Goal: Task Accomplishment & Management: Manage account settings

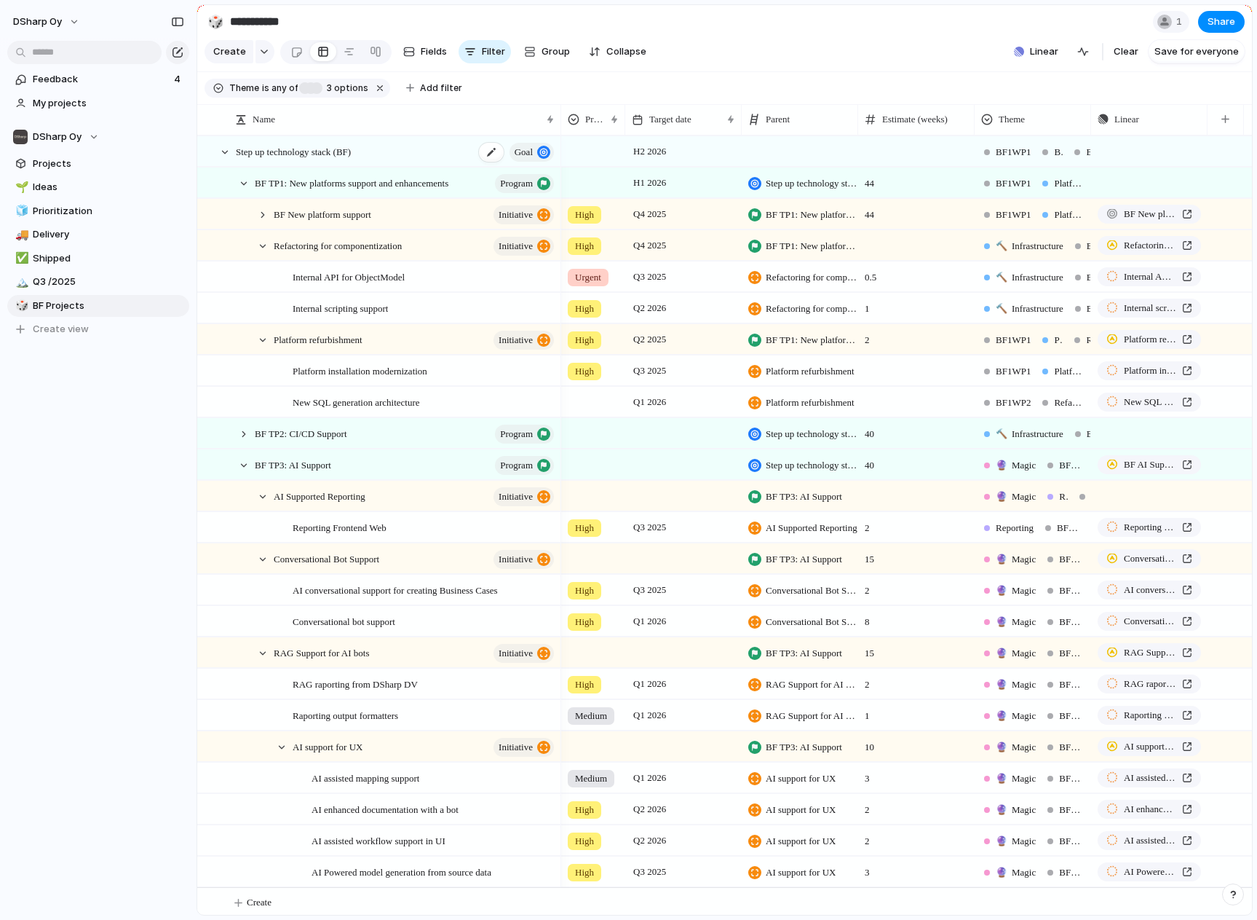
click at [290, 159] on span "Step up technology stack (BF)" at bounding box center [293, 151] width 115 height 17
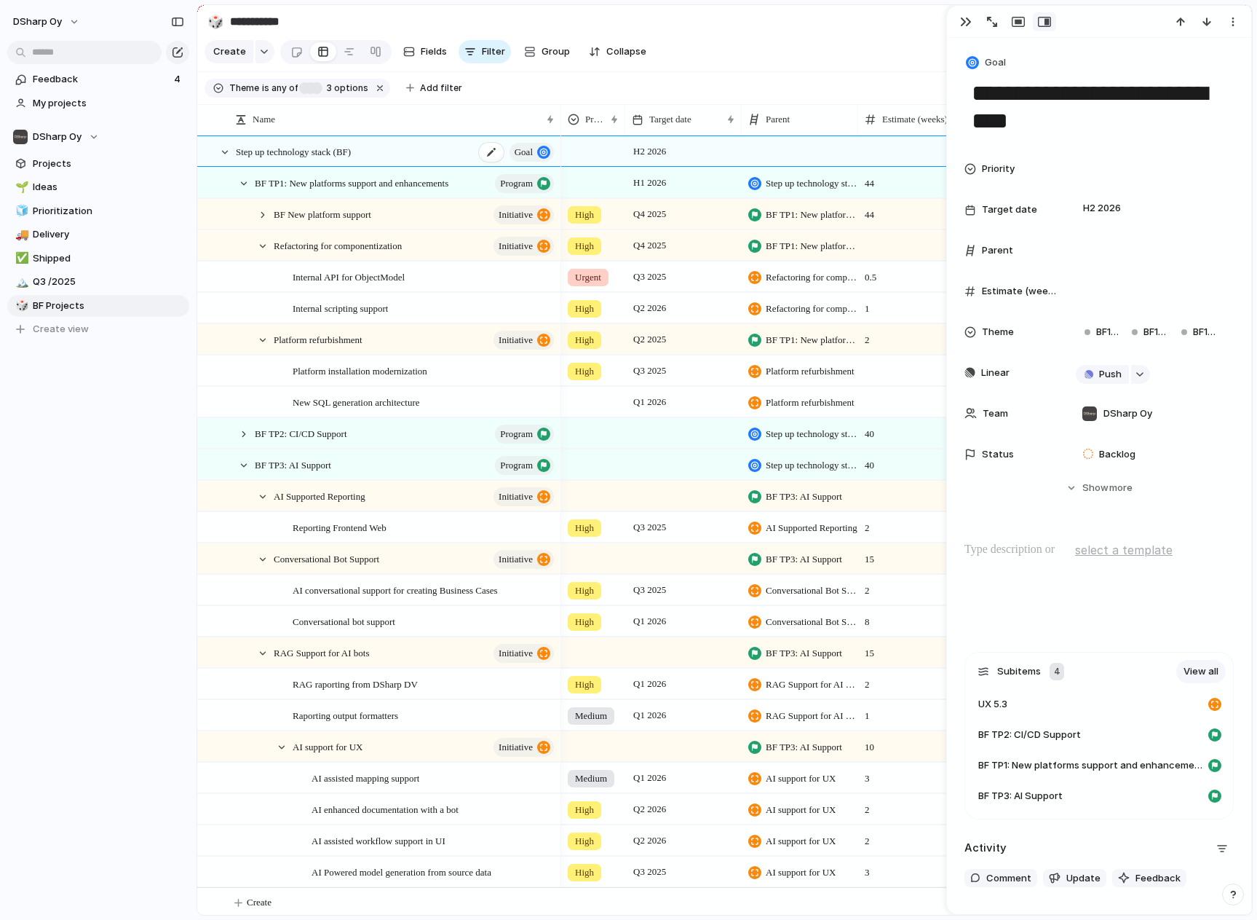
click at [290, 159] on span "Step up technology stack (BF)" at bounding box center [293, 151] width 115 height 17
click at [966, 21] on div "button" at bounding box center [966, 22] width 12 height 12
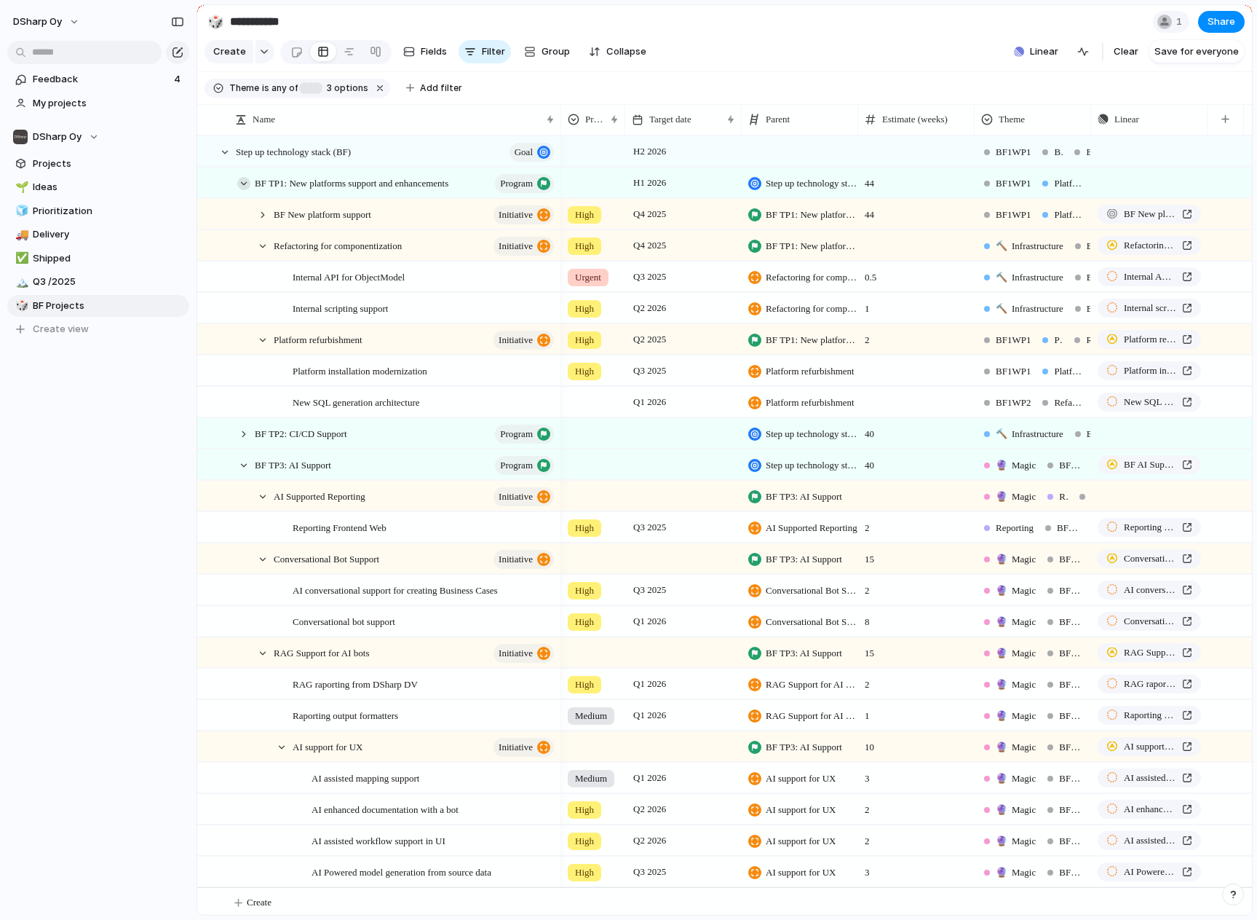
click at [244, 190] on div at bounding box center [243, 183] width 13 height 13
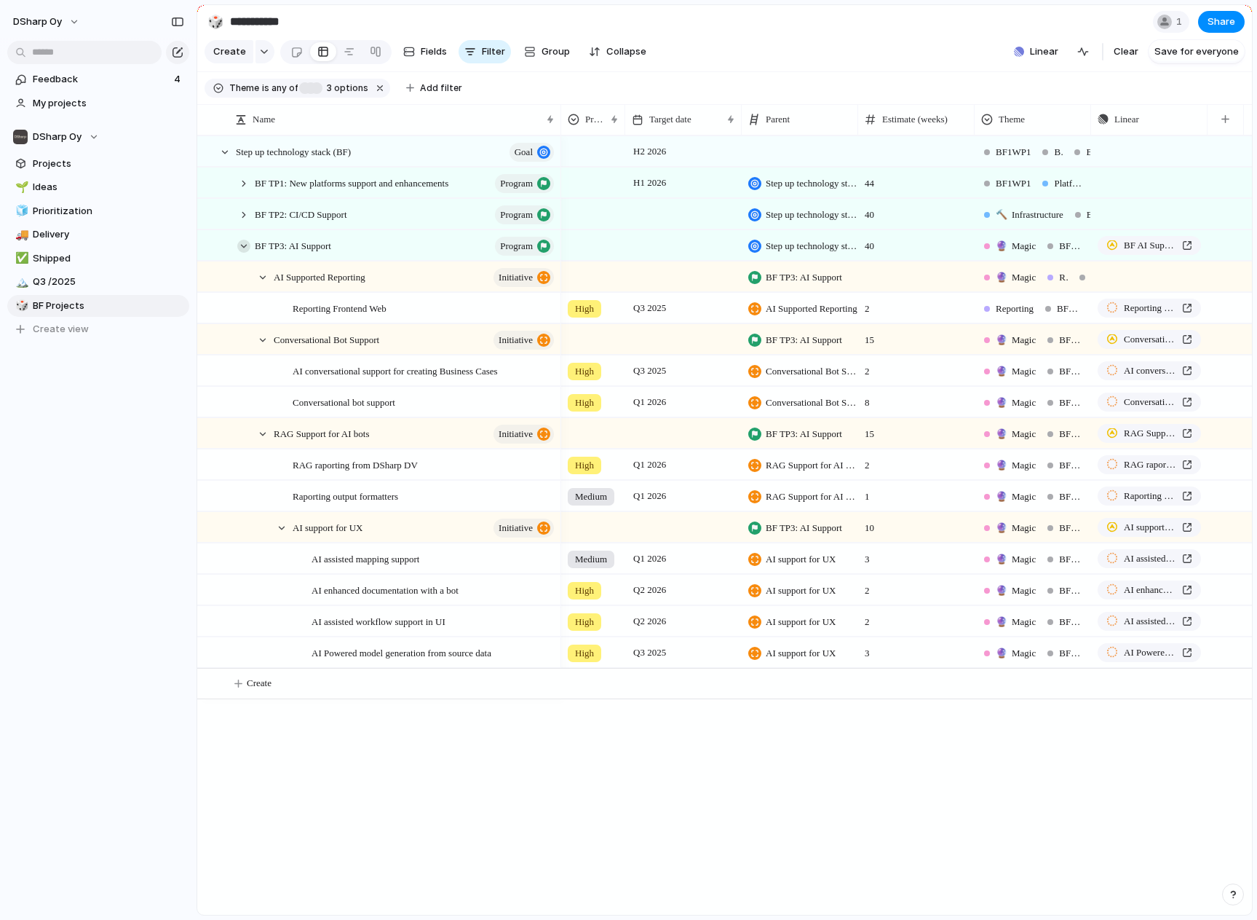
click at [238, 253] on div at bounding box center [243, 246] width 13 height 13
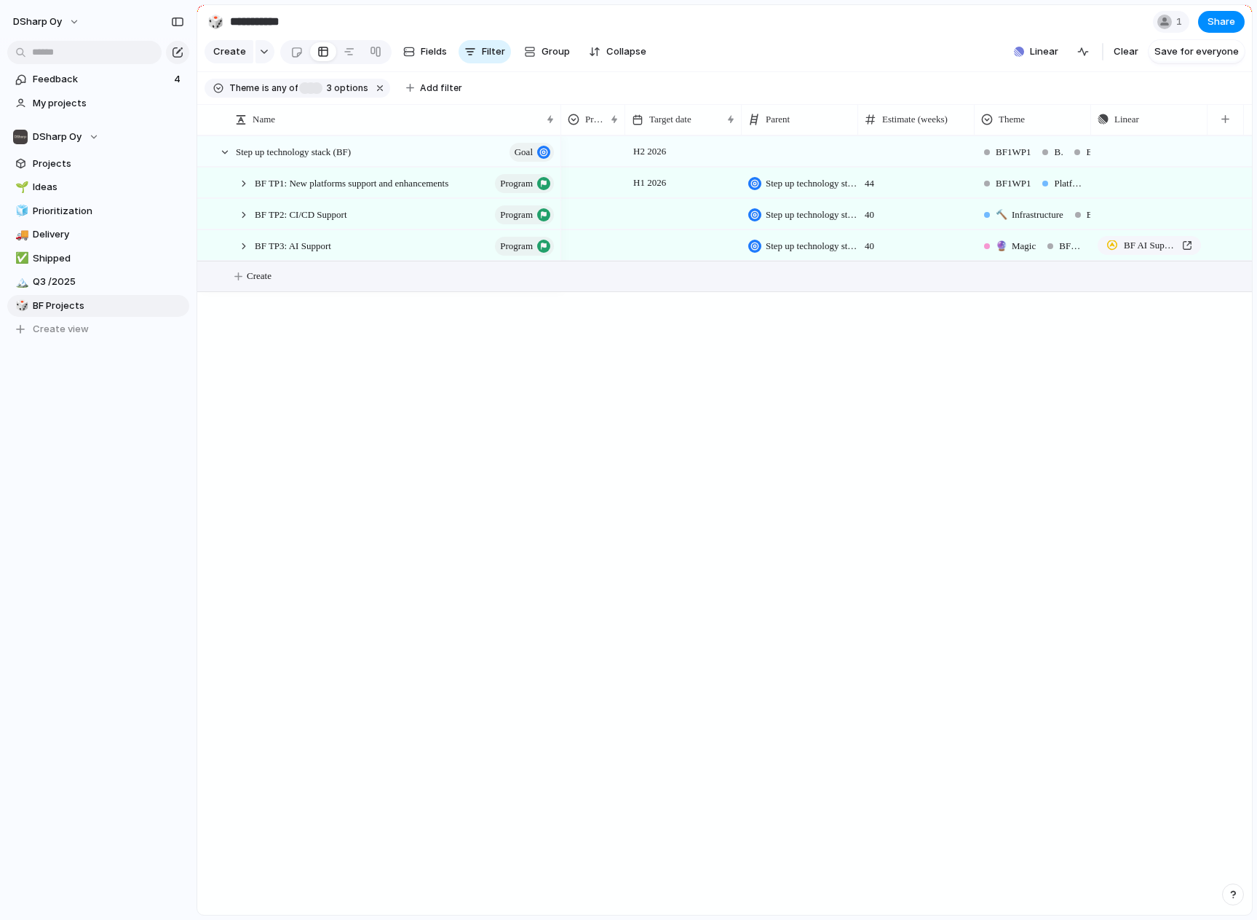
click at [253, 283] on span "Create" at bounding box center [259, 276] width 25 height 15
type textarea "*"
click at [245, 190] on div at bounding box center [243, 183] width 13 height 13
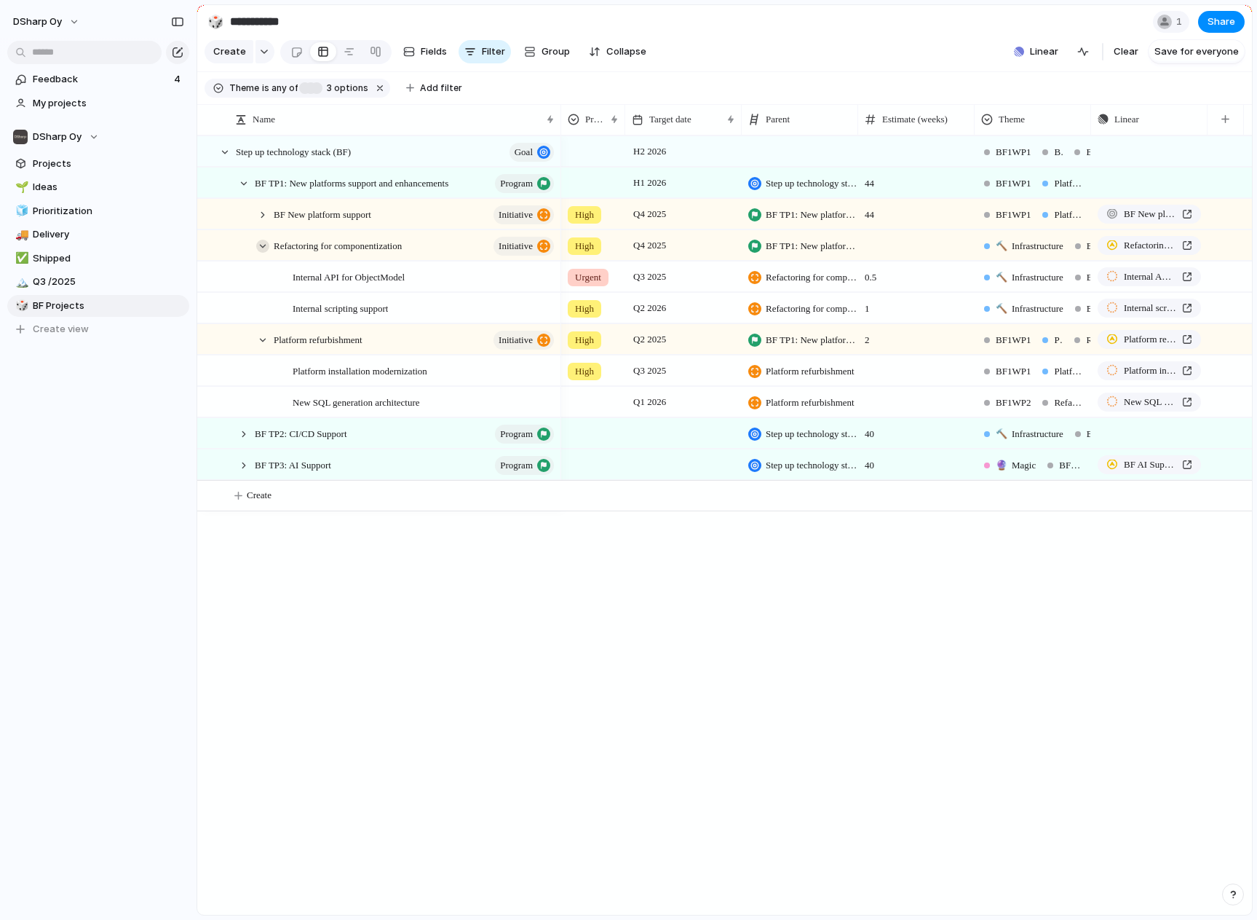
click at [264, 253] on div at bounding box center [262, 246] width 13 height 13
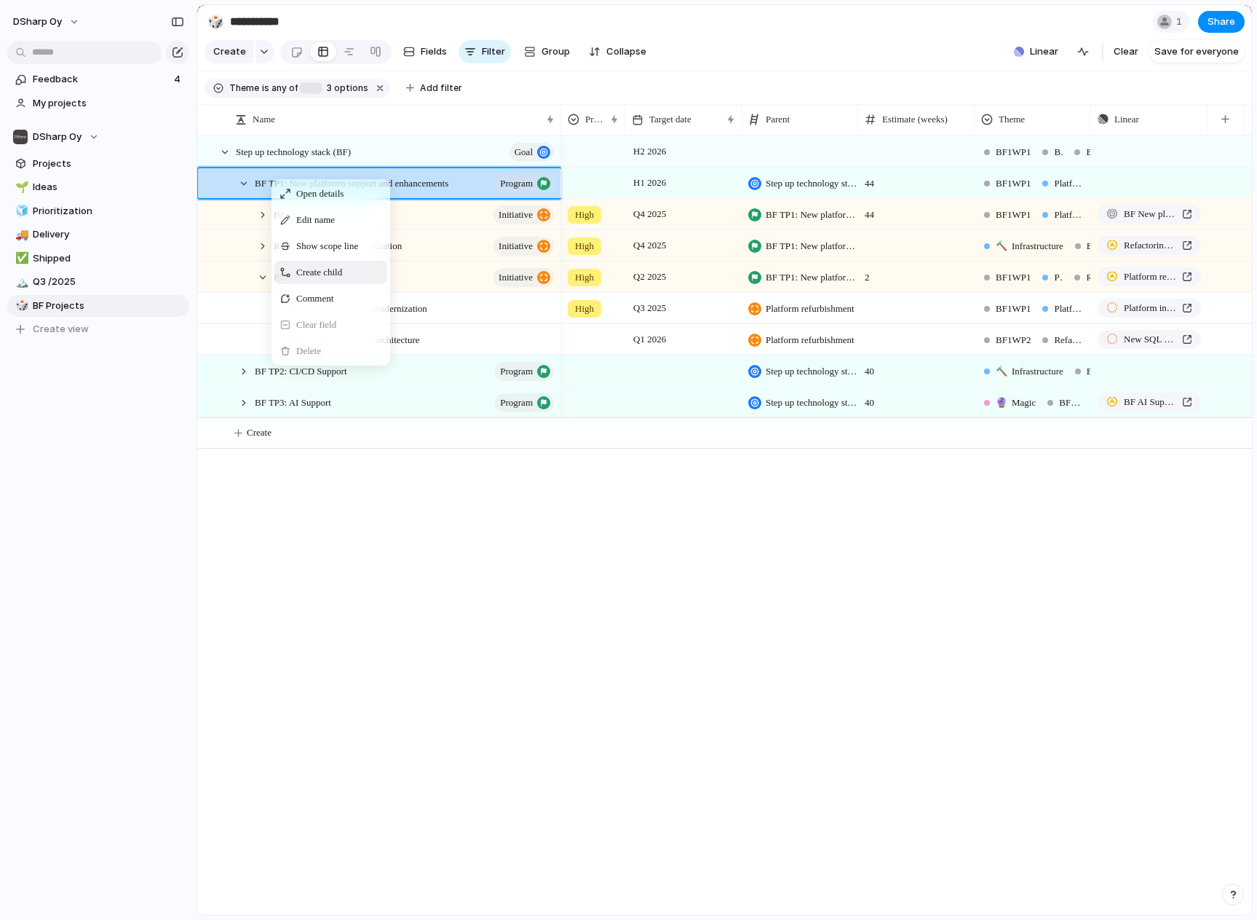
click at [319, 274] on div "Create child" at bounding box center [330, 272] width 113 height 23
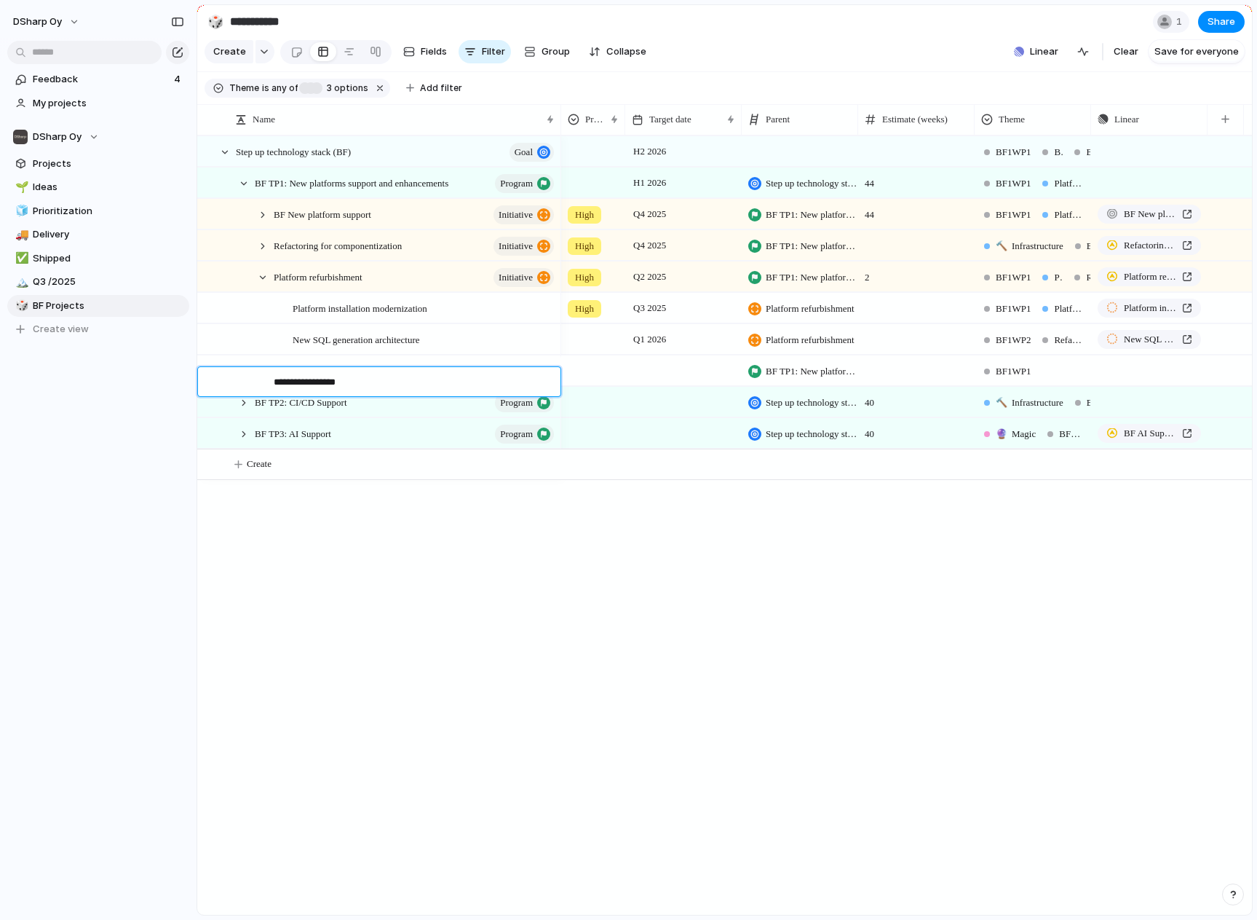
type textarea "**********"
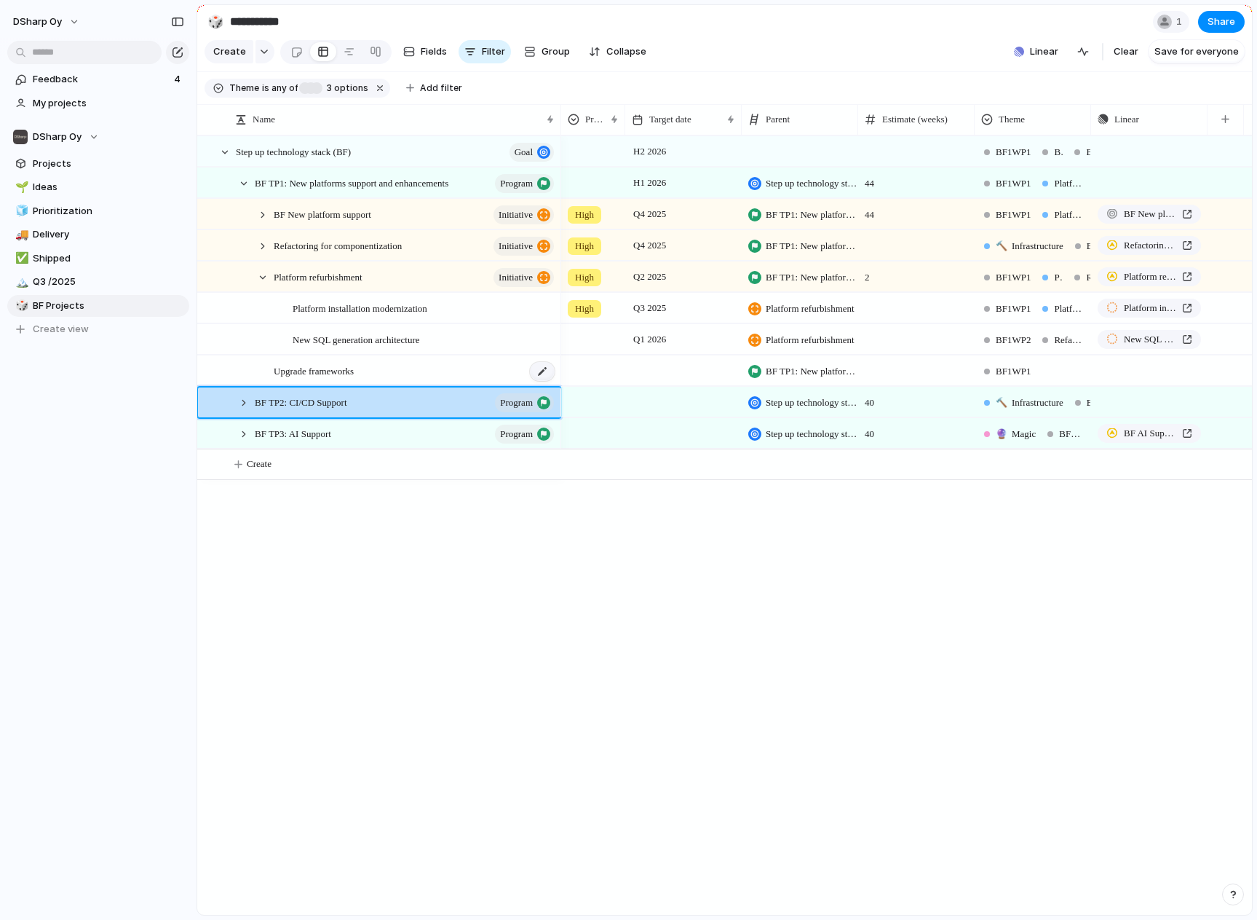
click at [546, 377] on div at bounding box center [542, 371] width 25 height 19
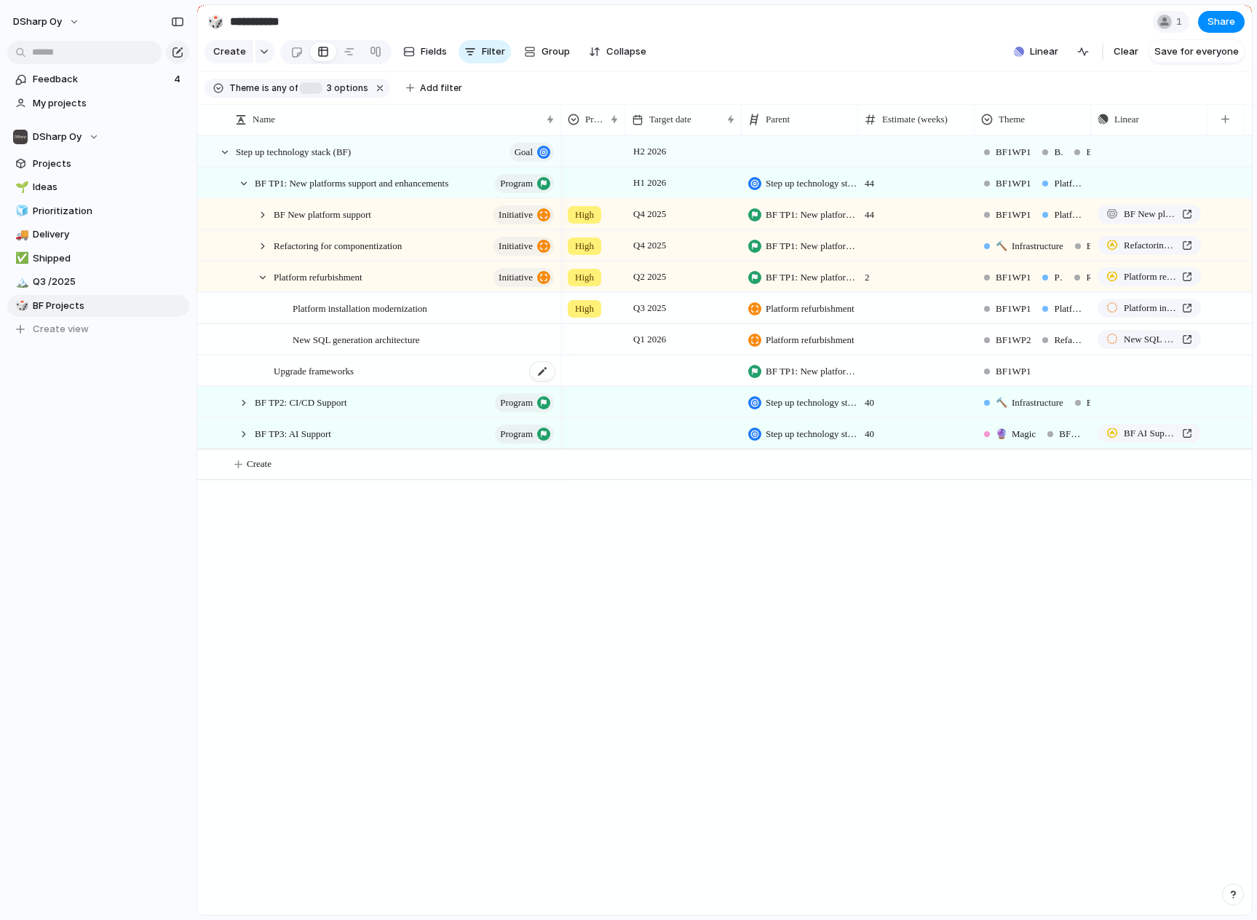
click at [312, 379] on span "Upgrade frameworks" at bounding box center [314, 370] width 80 height 17
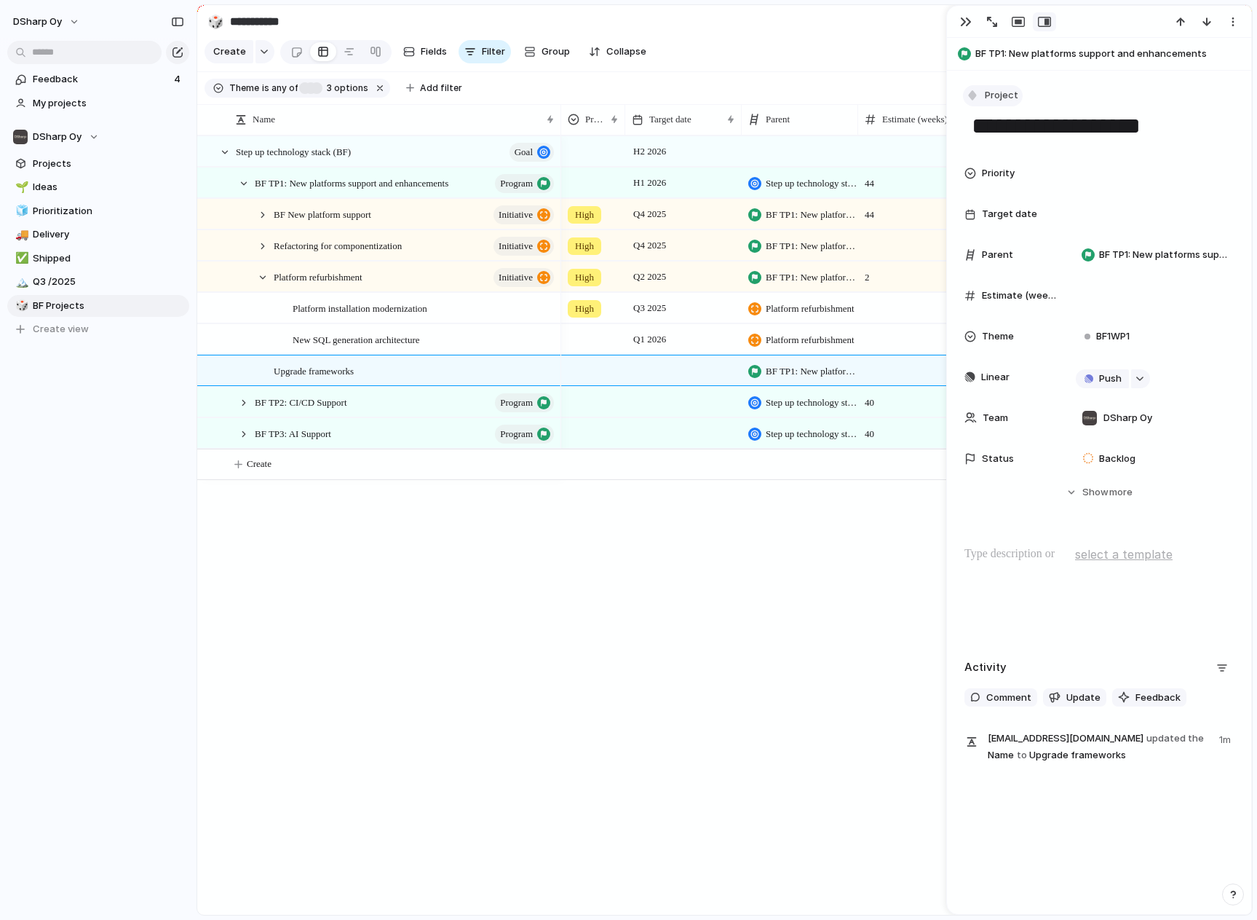
click at [1016, 103] on button "Project" at bounding box center [993, 95] width 60 height 21
click at [1019, 205] on span "Initiative" at bounding box center [1012, 204] width 40 height 15
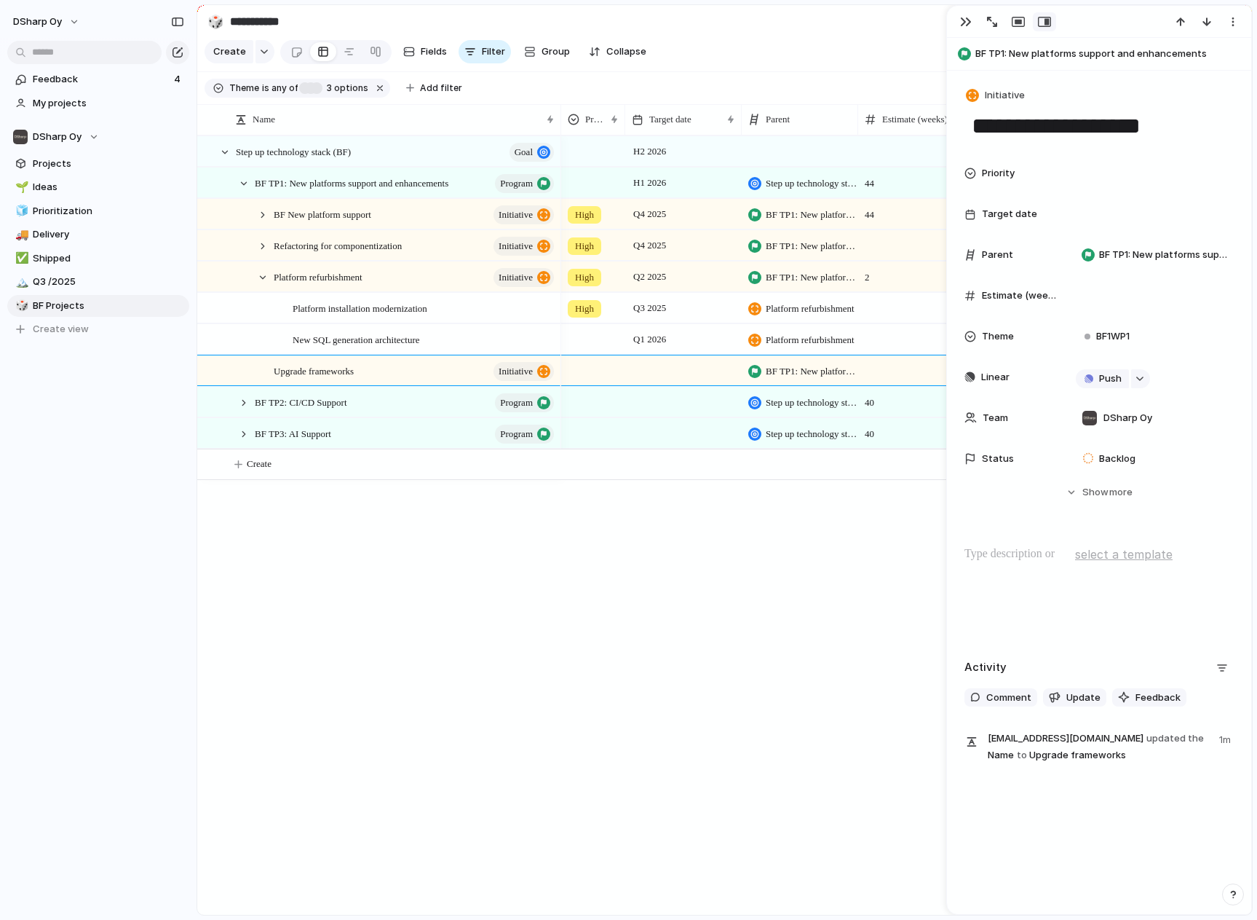
click at [819, 636] on div "H2 2026 BF1WP1 BF1WP2 BF1WP3 Push H1 2026 Step up technology stack (BF) 44 BF1W…" at bounding box center [906, 524] width 691 height 779
click at [969, 23] on div "button" at bounding box center [966, 22] width 12 height 12
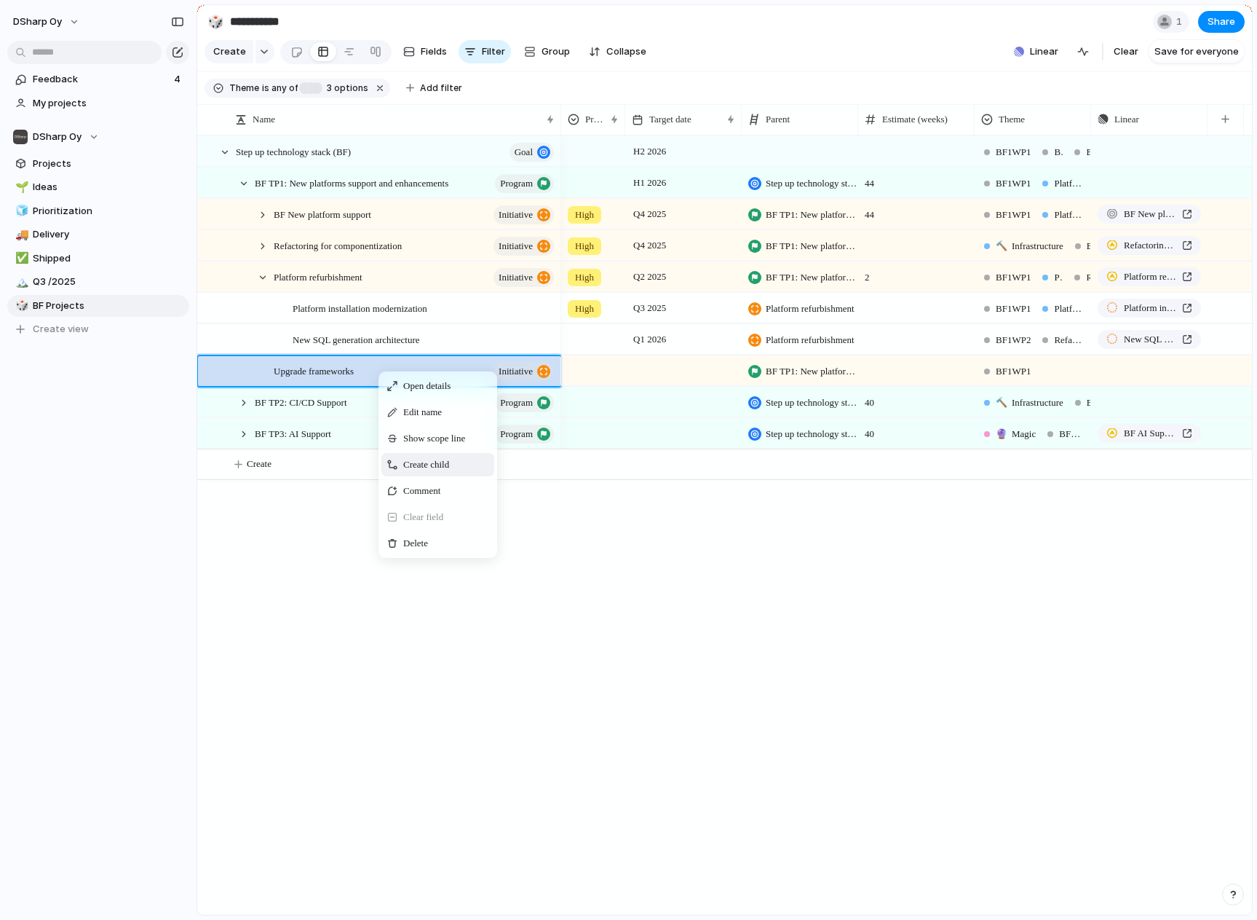
click at [419, 470] on span "Create child" at bounding box center [426, 464] width 46 height 15
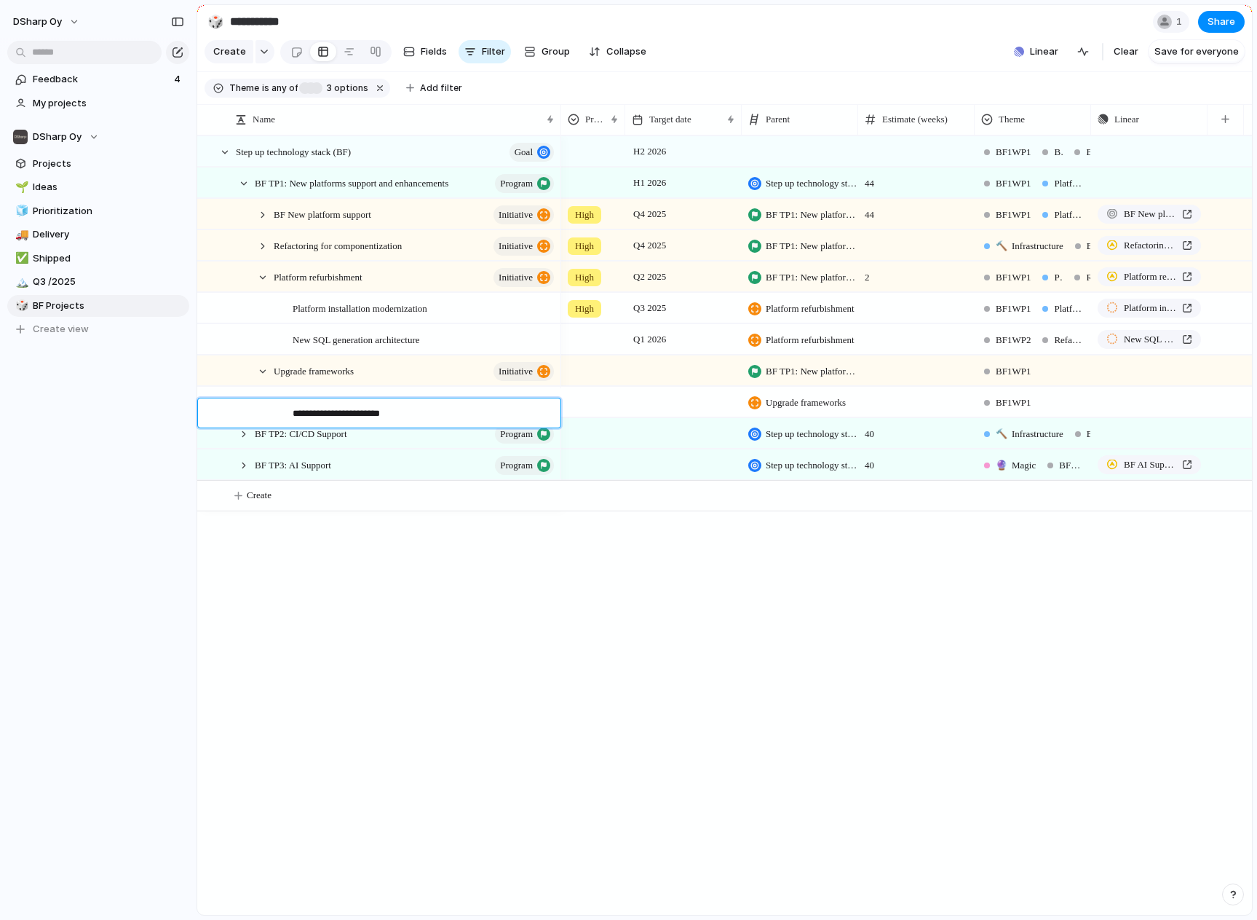
type textarea "**********"
click at [679, 416] on div at bounding box center [683, 402] width 116 height 30
click at [679, 417] on div "Day Month Quarter Half-year Year [DATE] Q1 Q2 Q3 Q4 2024 Q1 Q2 Q3 Q4 2025 Q1 Q2…" at bounding box center [628, 460] width 1257 height 920
click at [667, 413] on div at bounding box center [683, 402] width 116 height 30
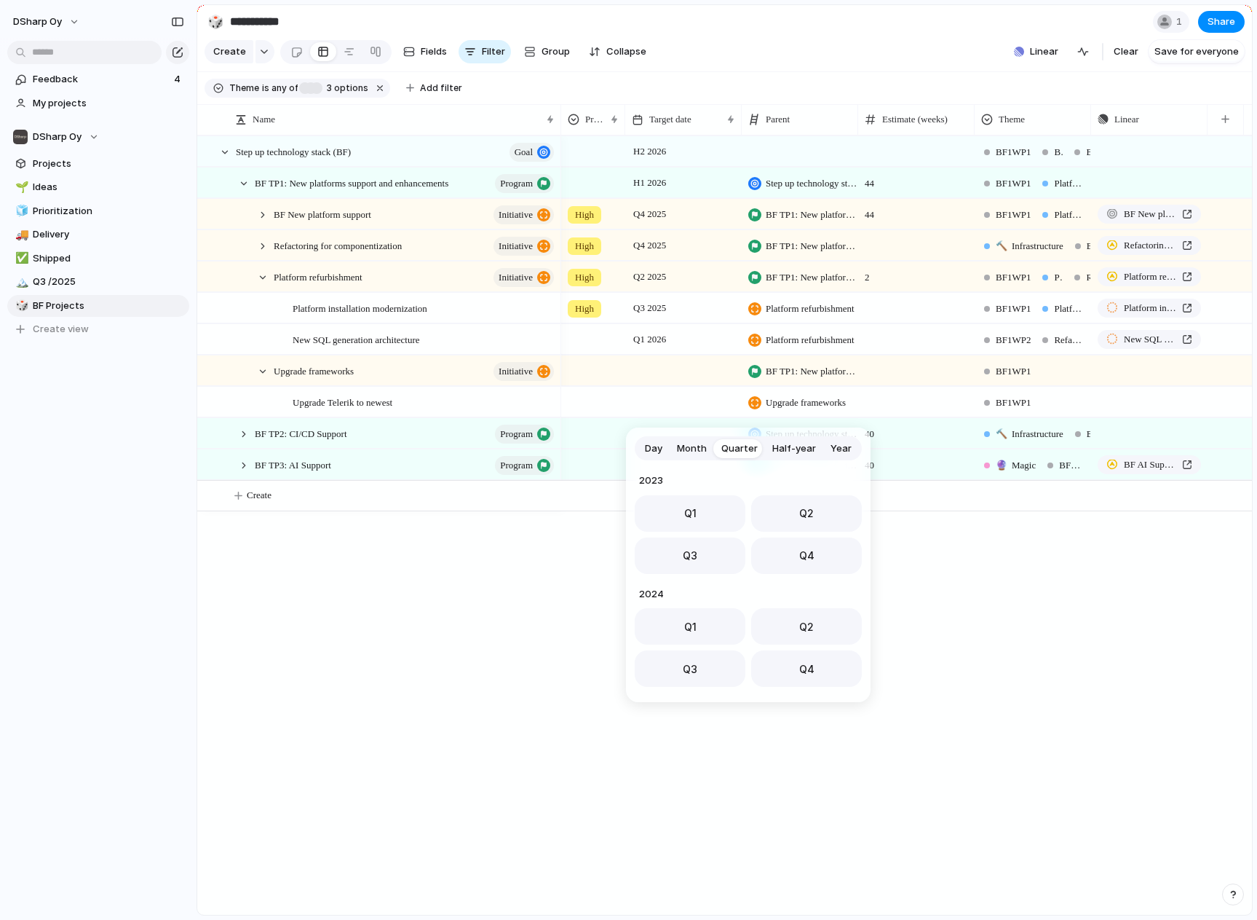
click at [667, 413] on div "Day Month Quarter Half-year Year [DATE] Q1 Q2 Q3 Q4 2024 Q1 Q2 Q3 Q4 2025 Q1 Q2…" at bounding box center [628, 460] width 1257 height 920
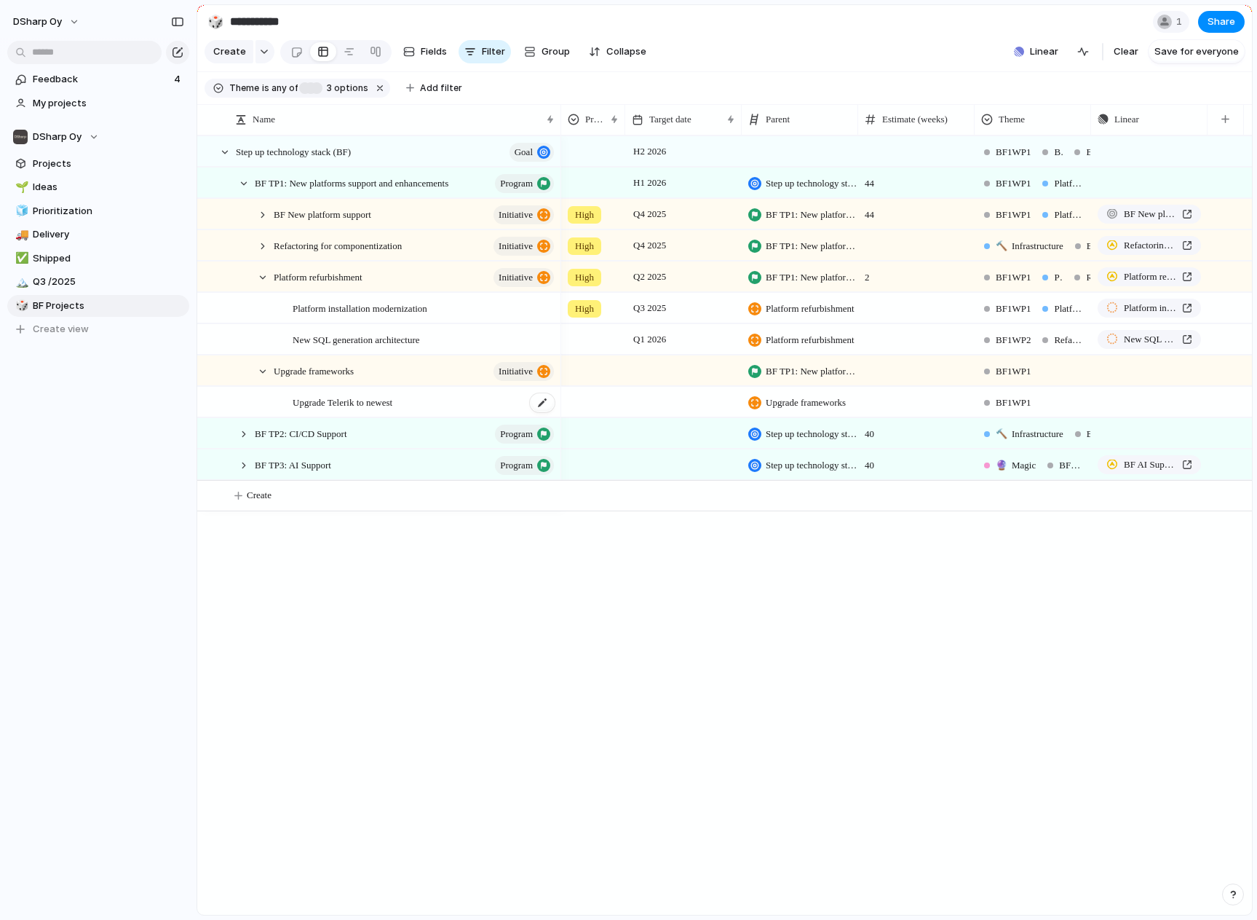
click at [527, 411] on div "Upgrade Telerik to newest" at bounding box center [425, 402] width 264 height 30
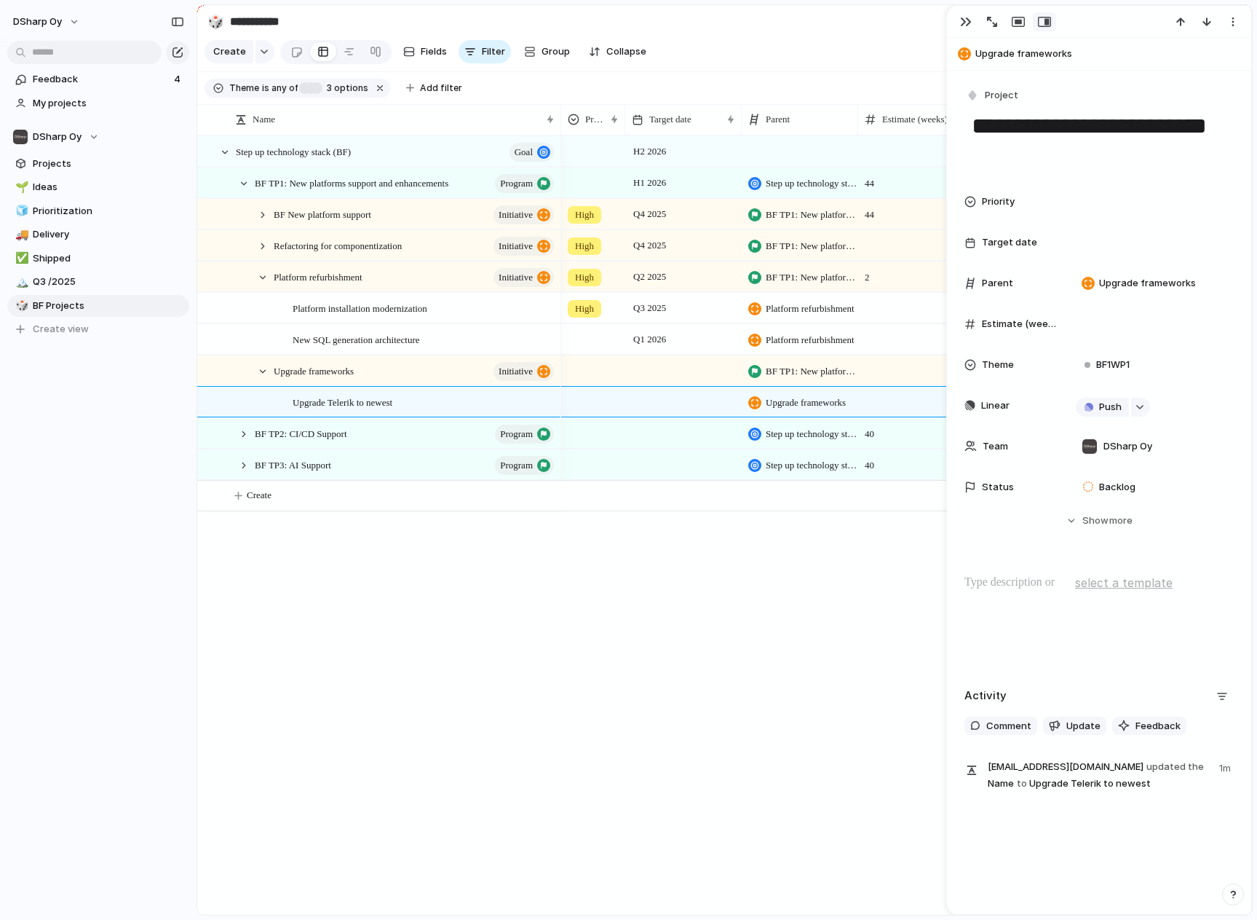
click at [1022, 237] on span "Target date" at bounding box center [1009, 242] width 55 height 15
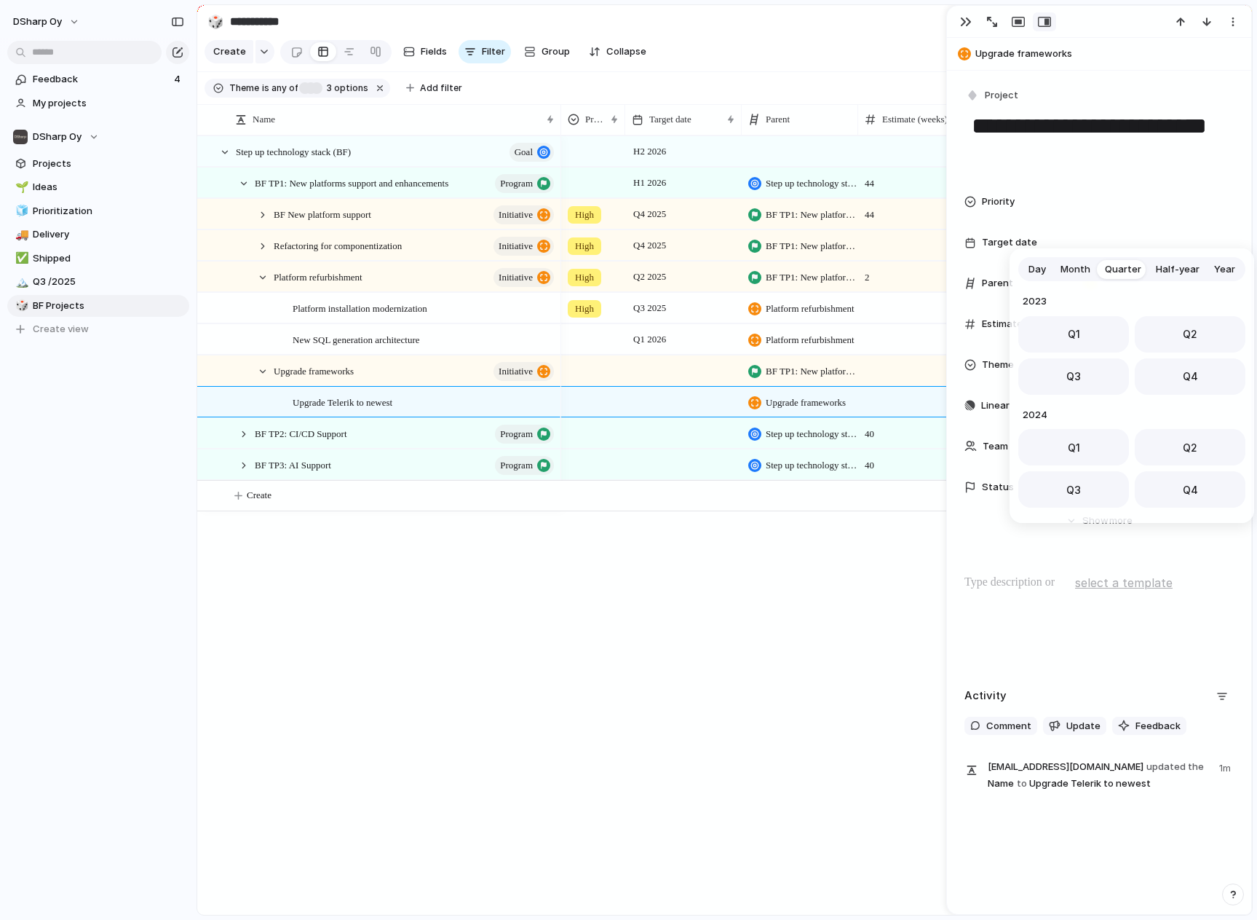
scroll to position [231, 0]
click at [1049, 363] on button "Q3" at bounding box center [1074, 372] width 111 height 36
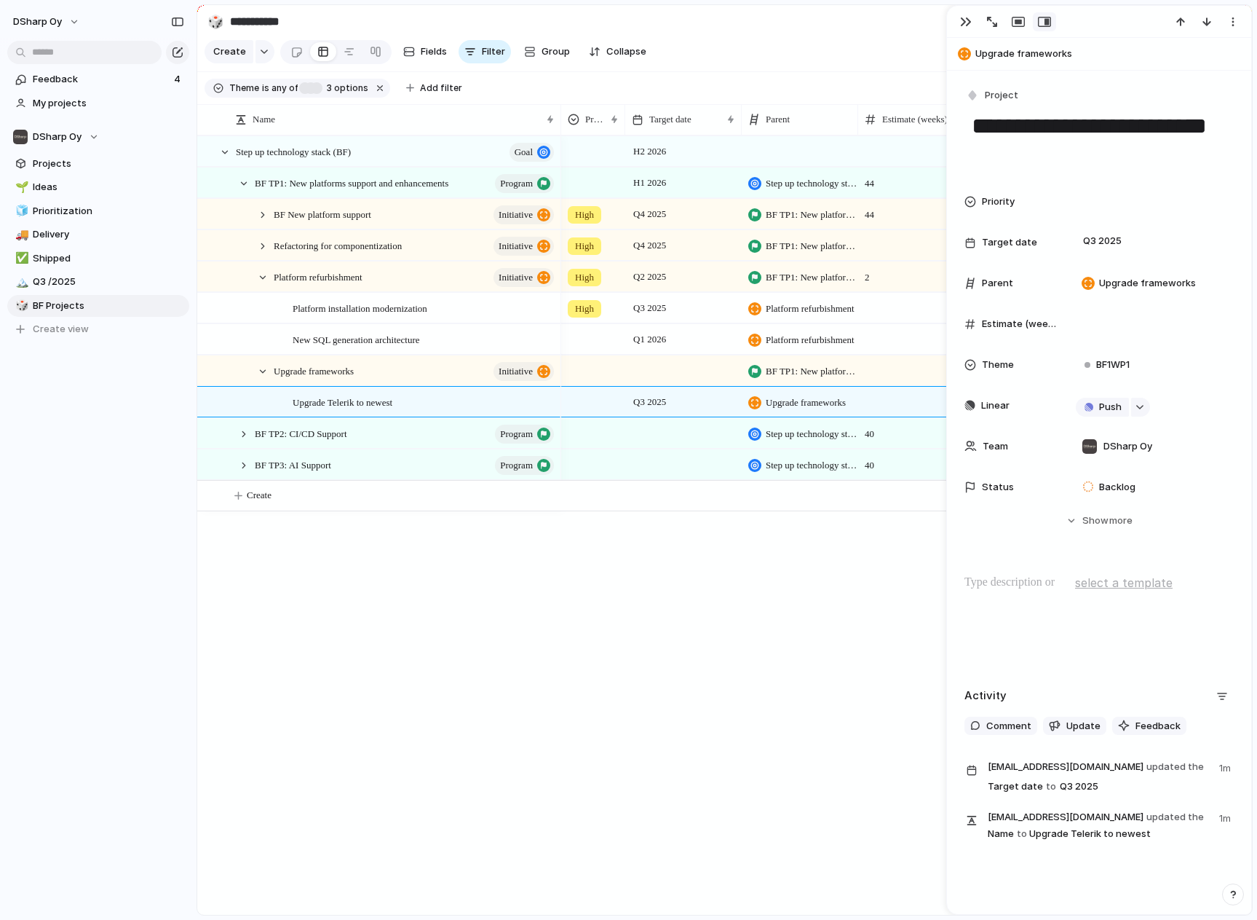
click at [721, 411] on div "Q3 2025" at bounding box center [683, 398] width 115 height 23
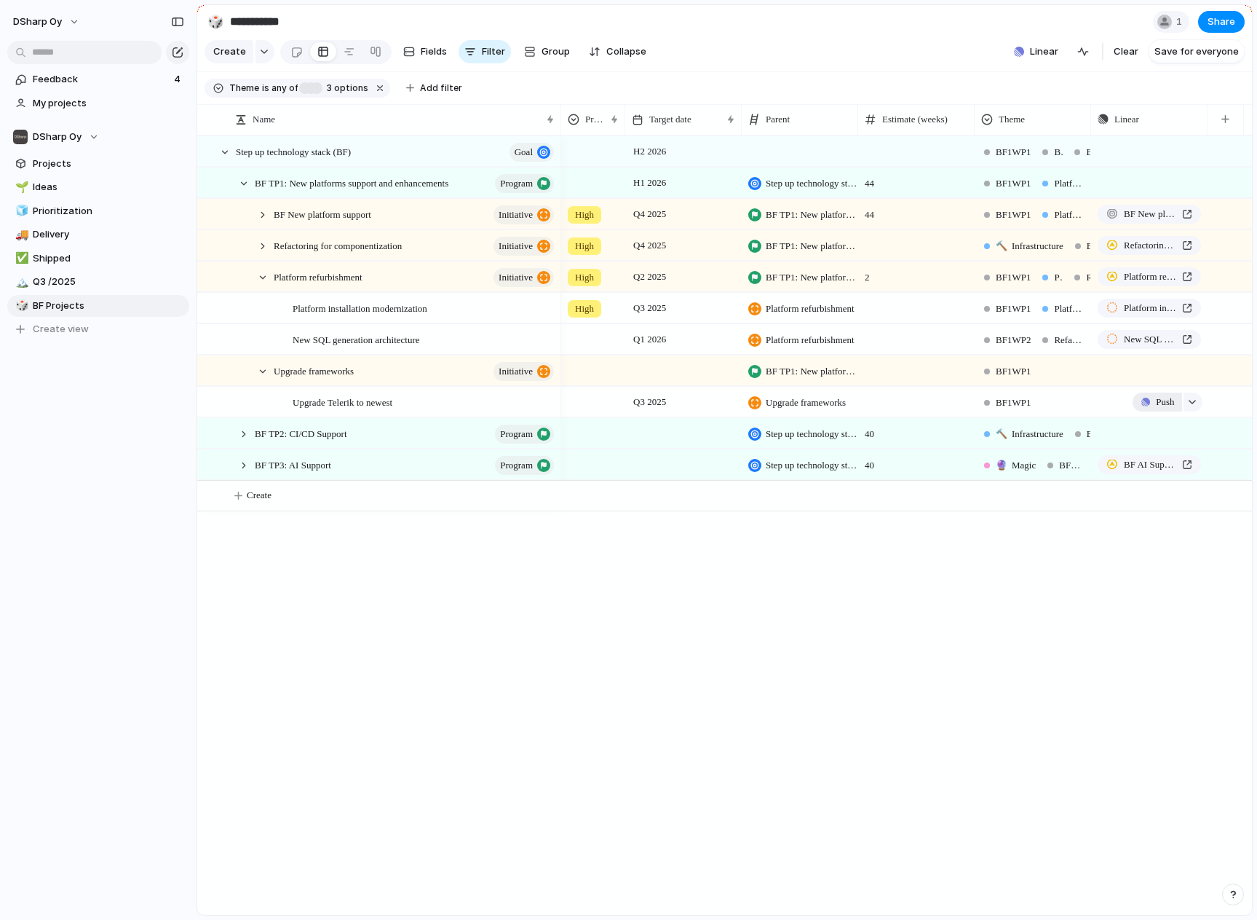
click at [1161, 409] on span "Push" at bounding box center [1165, 402] width 18 height 15
click at [1145, 450] on span "Project" at bounding box center [1143, 447] width 33 height 15
click at [1134, 494] on span "DSharp Studio" at bounding box center [1154, 501] width 67 height 15
click at [1145, 409] on span "Upgrade Telerik to newest" at bounding box center [1150, 402] width 52 height 15
click at [68, 163] on span "Projects" at bounding box center [108, 164] width 151 height 15
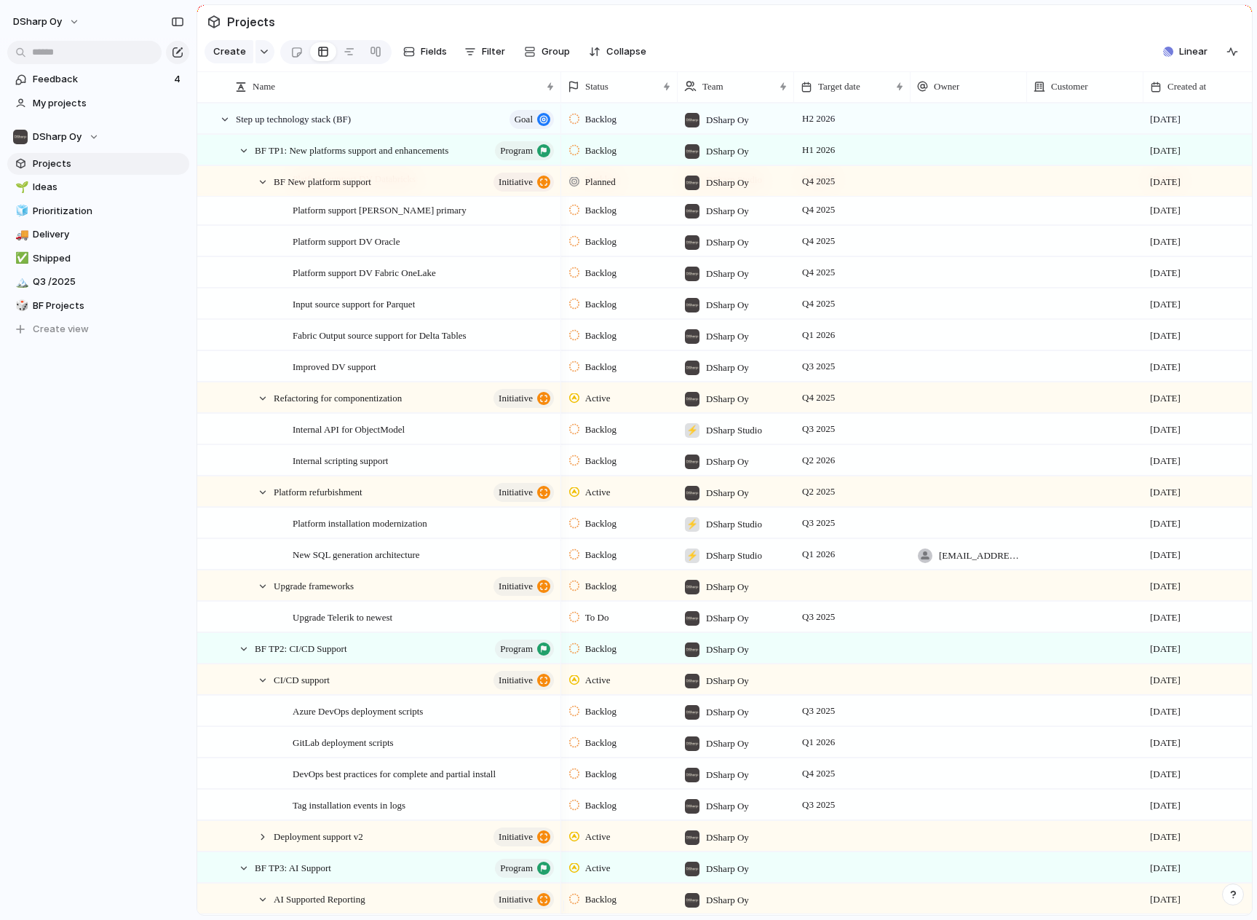
scroll to position [218, 0]
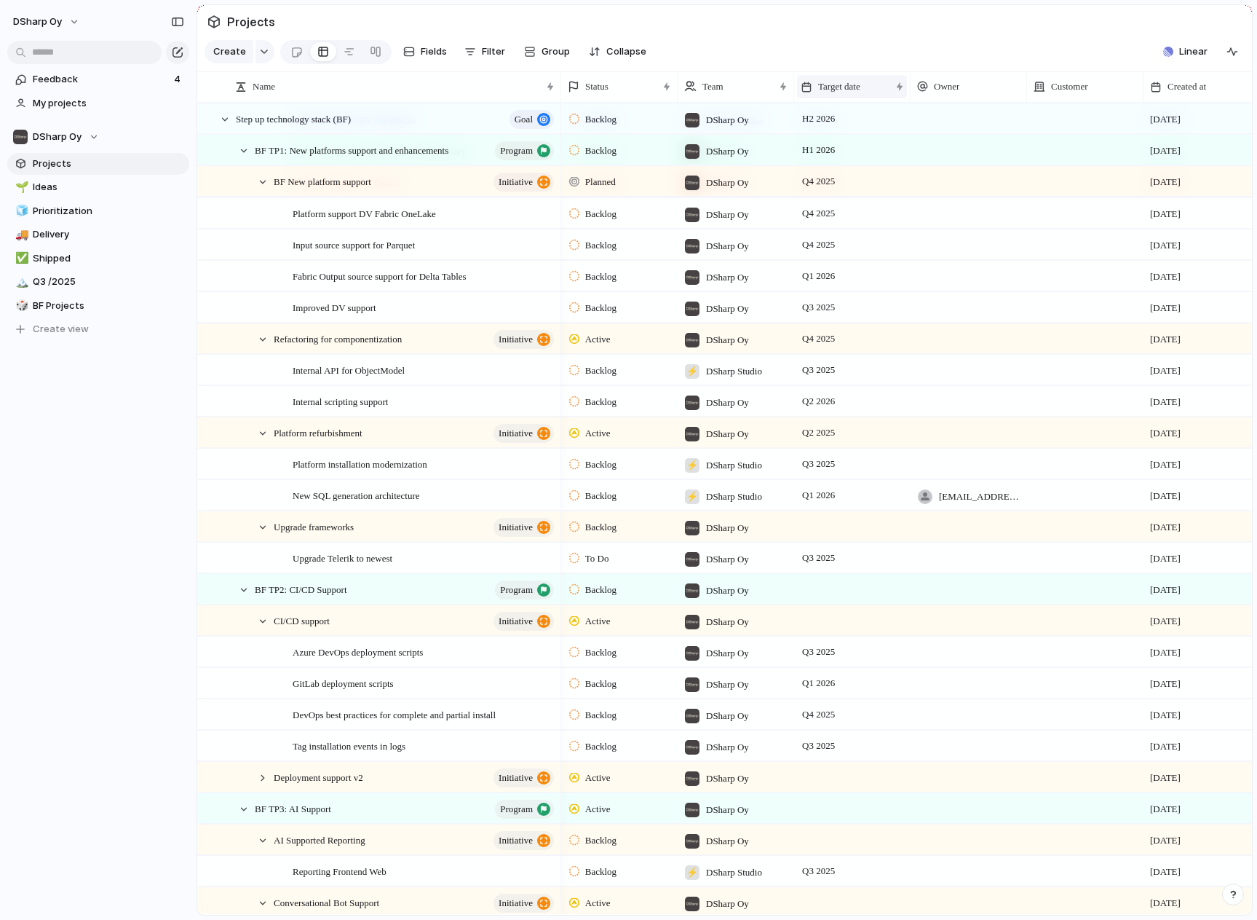
click at [839, 94] on span "Target date" at bounding box center [839, 86] width 42 height 15
click at [863, 178] on span "Sort ascending" at bounding box center [860, 177] width 71 height 15
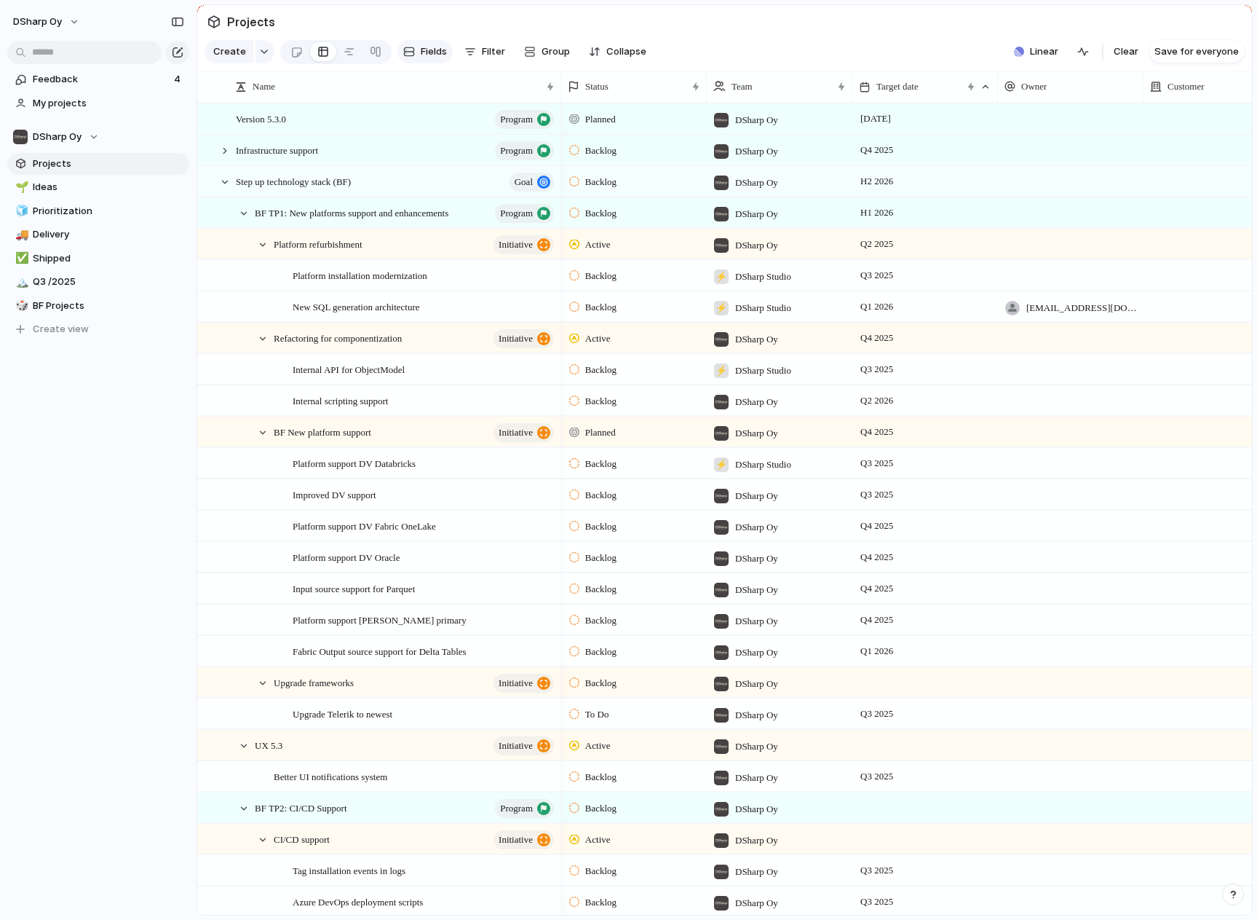
click at [429, 58] on span "Fields" at bounding box center [434, 51] width 26 height 15
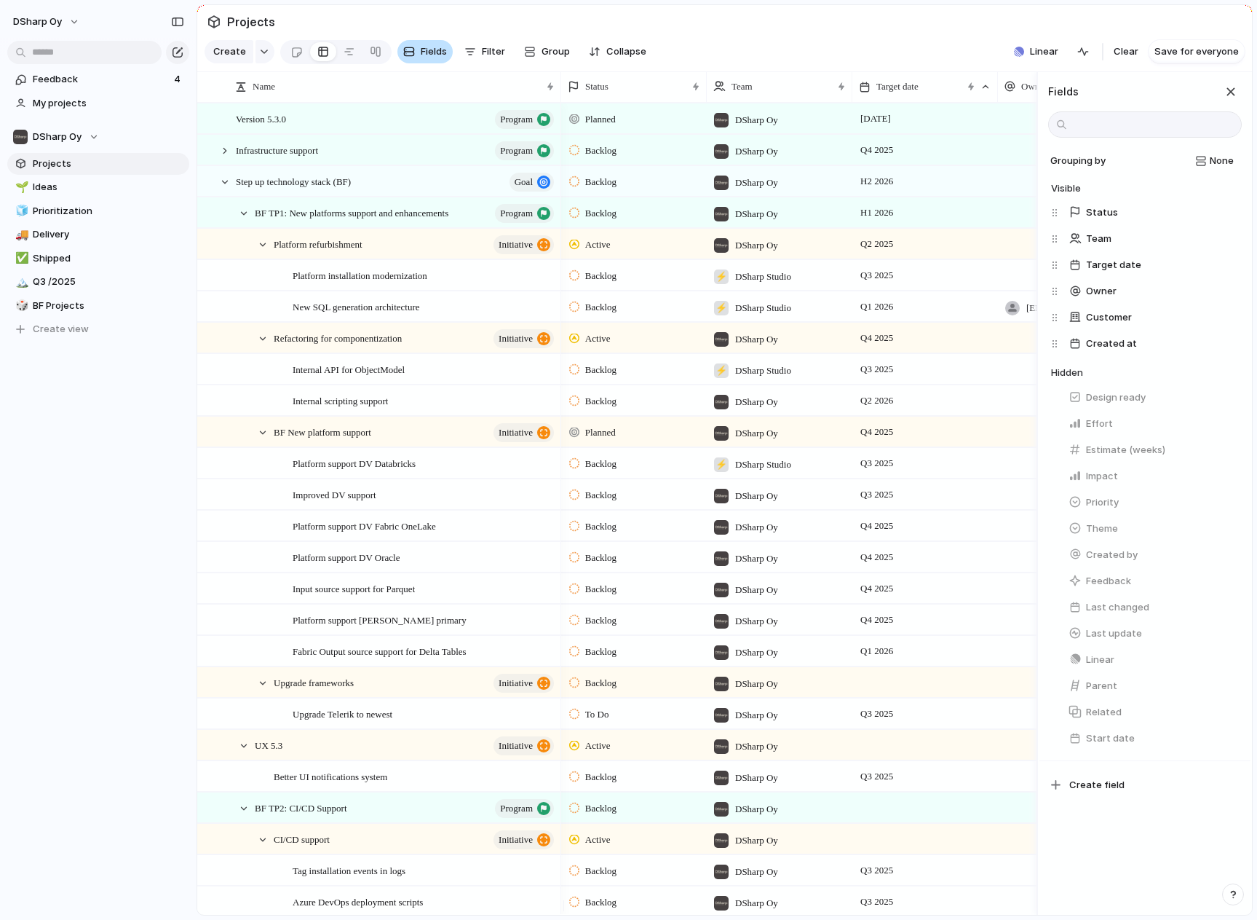
scroll to position [0, 0]
click at [427, 58] on span "Fields" at bounding box center [434, 51] width 26 height 15
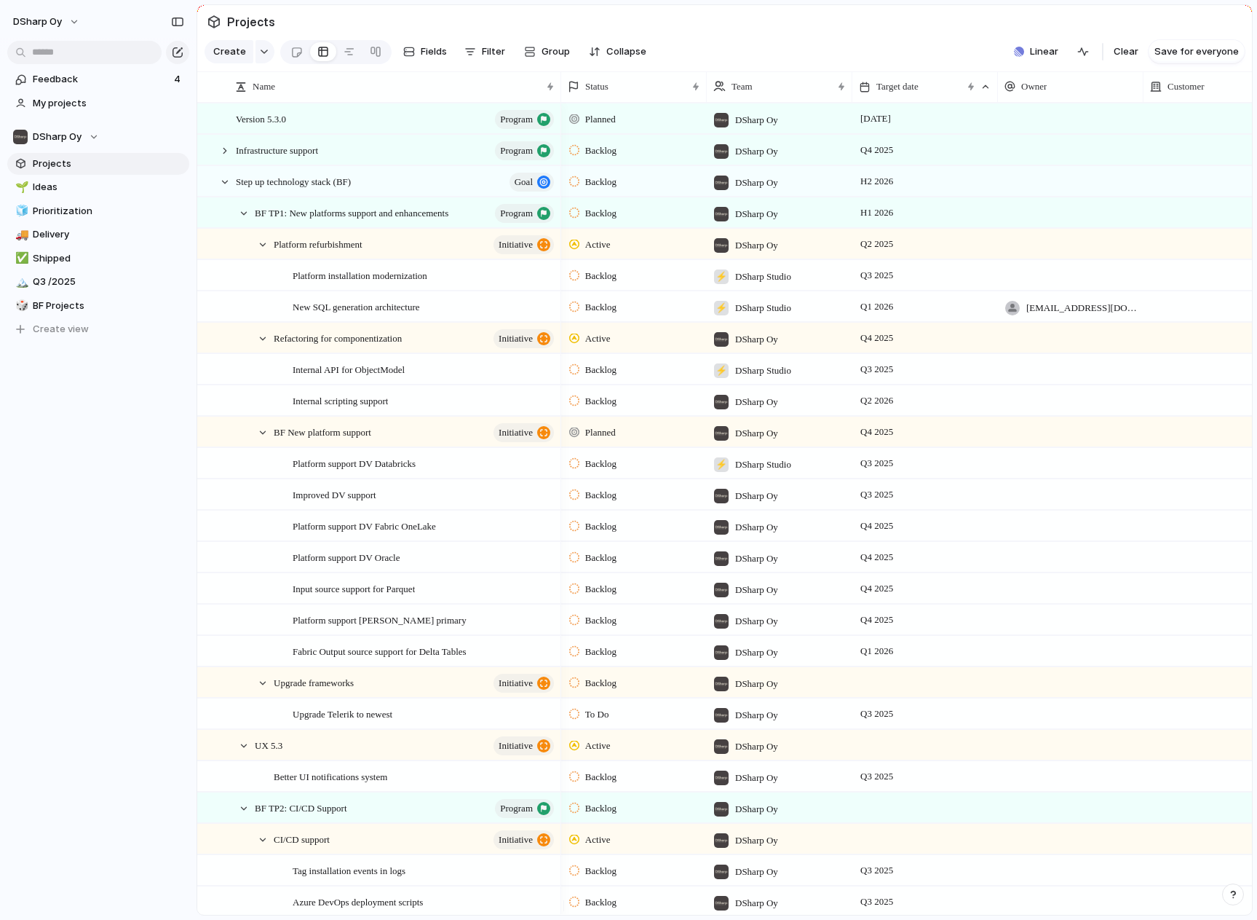
click at [74, 162] on span "Projects" at bounding box center [108, 164] width 151 height 15
click at [61, 183] on span "Ideas" at bounding box center [108, 187] width 151 height 15
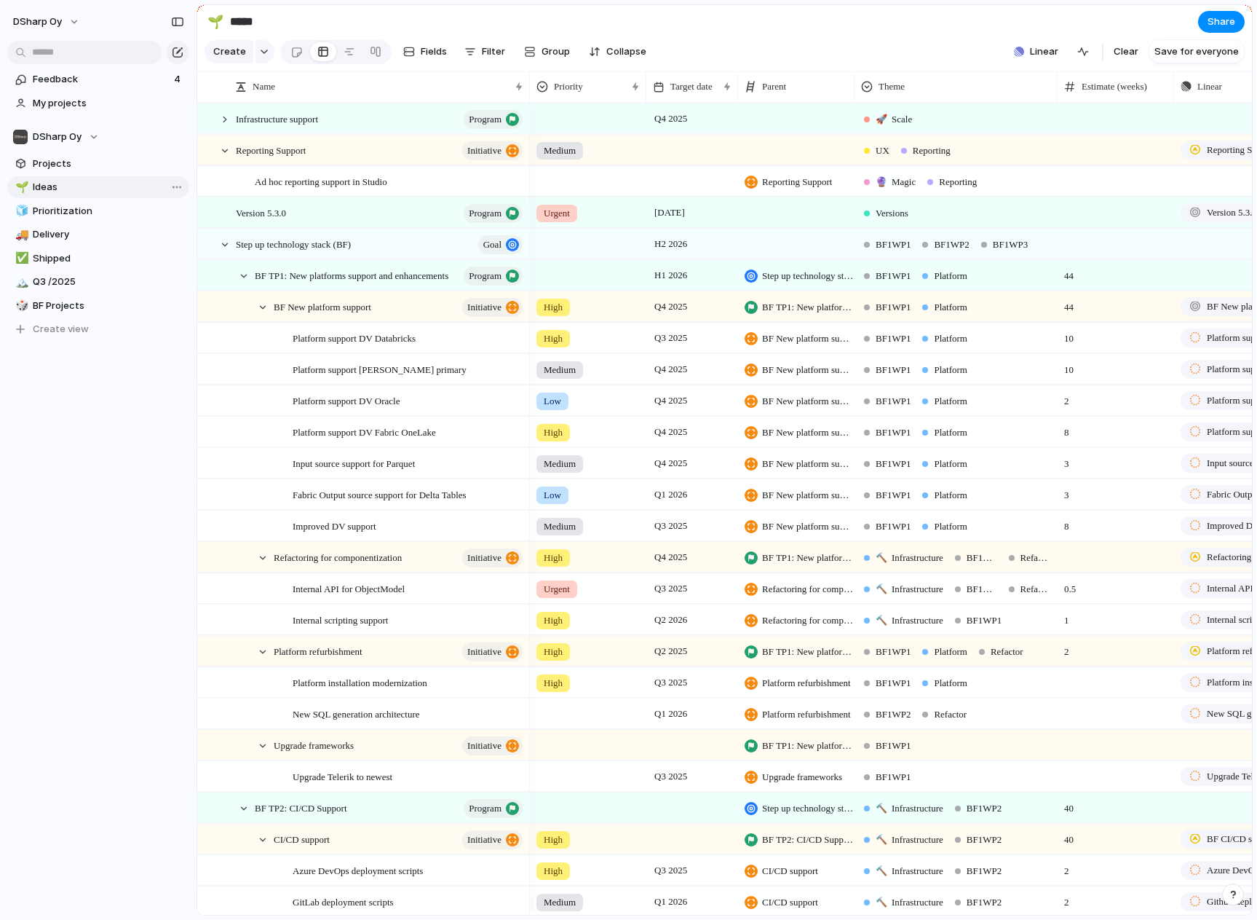
click at [74, 188] on span "Ideas" at bounding box center [108, 187] width 151 height 15
click at [910, 100] on div "Modify Hide Sort ascending Sort descending" at bounding box center [628, 460] width 1257 height 920
click at [905, 94] on span "Theme" at bounding box center [892, 86] width 26 height 15
drag, startPoint x: 906, startPoint y: 102, endPoint x: 892, endPoint y: 128, distance: 29.6
click at [892, 128] on span "Modify" at bounding box center [900, 129] width 31 height 15
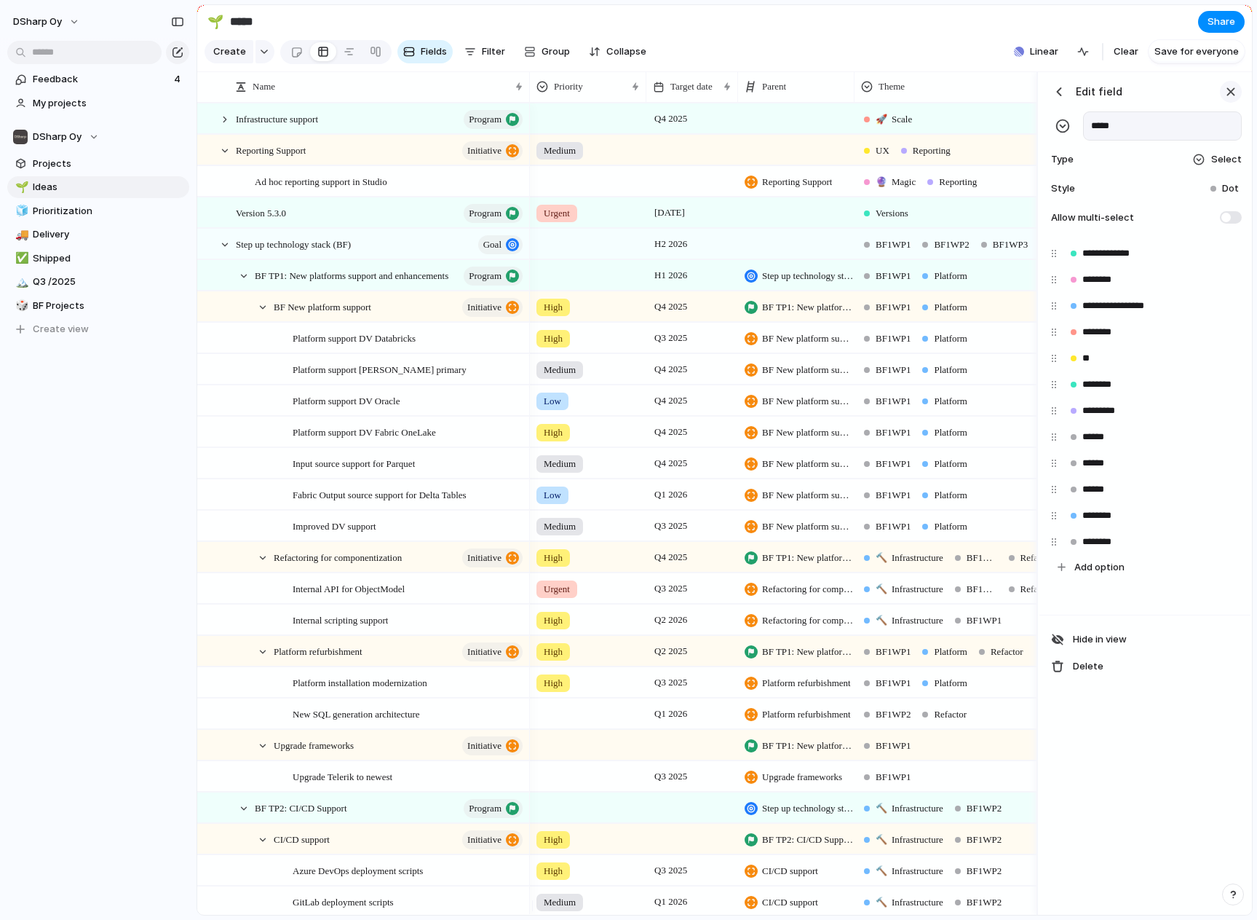
click at [1225, 98] on div "button" at bounding box center [1231, 92] width 16 height 16
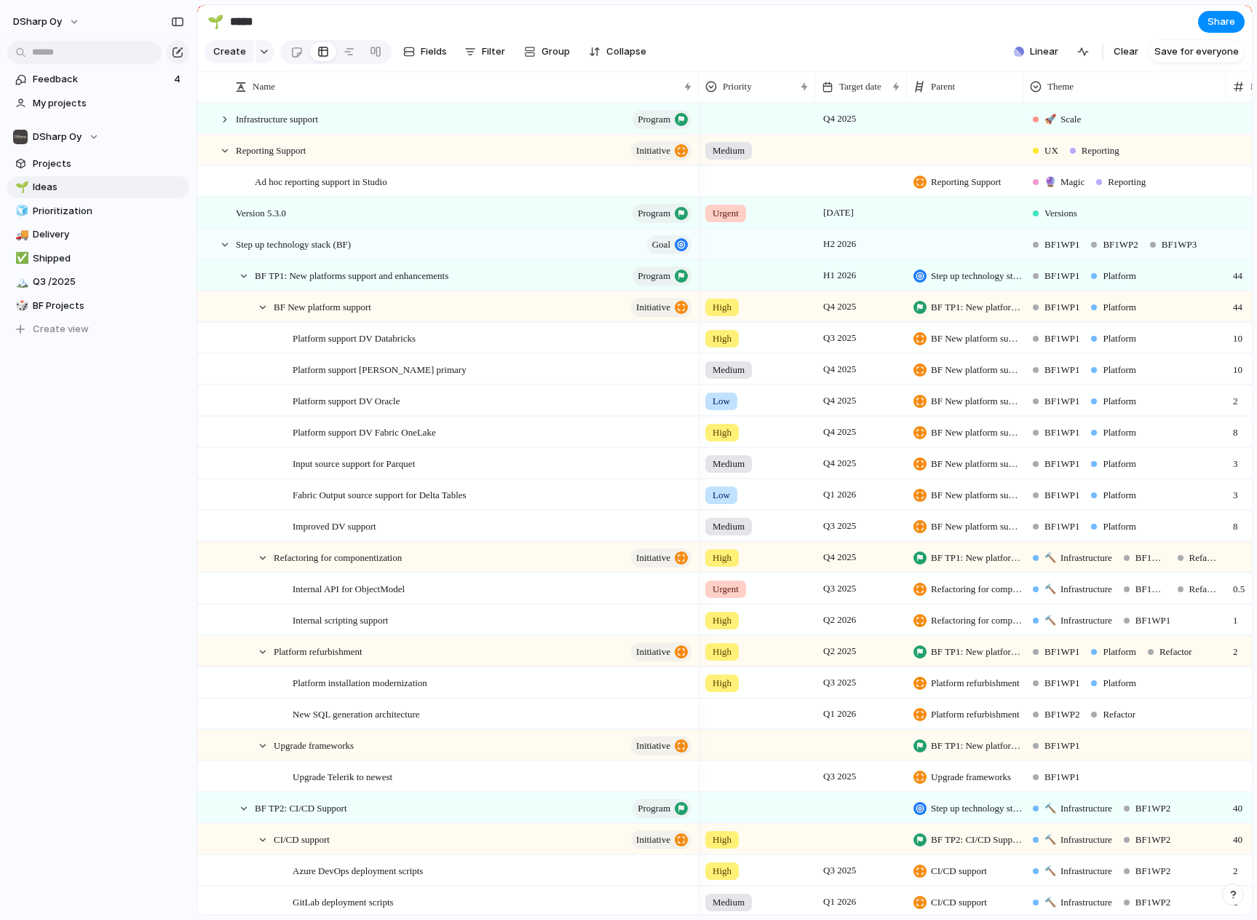
drag, startPoint x: 529, startPoint y: 96, endPoint x: 698, endPoint y: 71, distance: 170.7
click at [698, 71] on main "🌱 ***** Share Create Fields Filter Group Zoom Collapse Linear Clear Save for ev…" at bounding box center [725, 459] width 1056 height 911
click at [259, 314] on div at bounding box center [262, 307] width 13 height 13
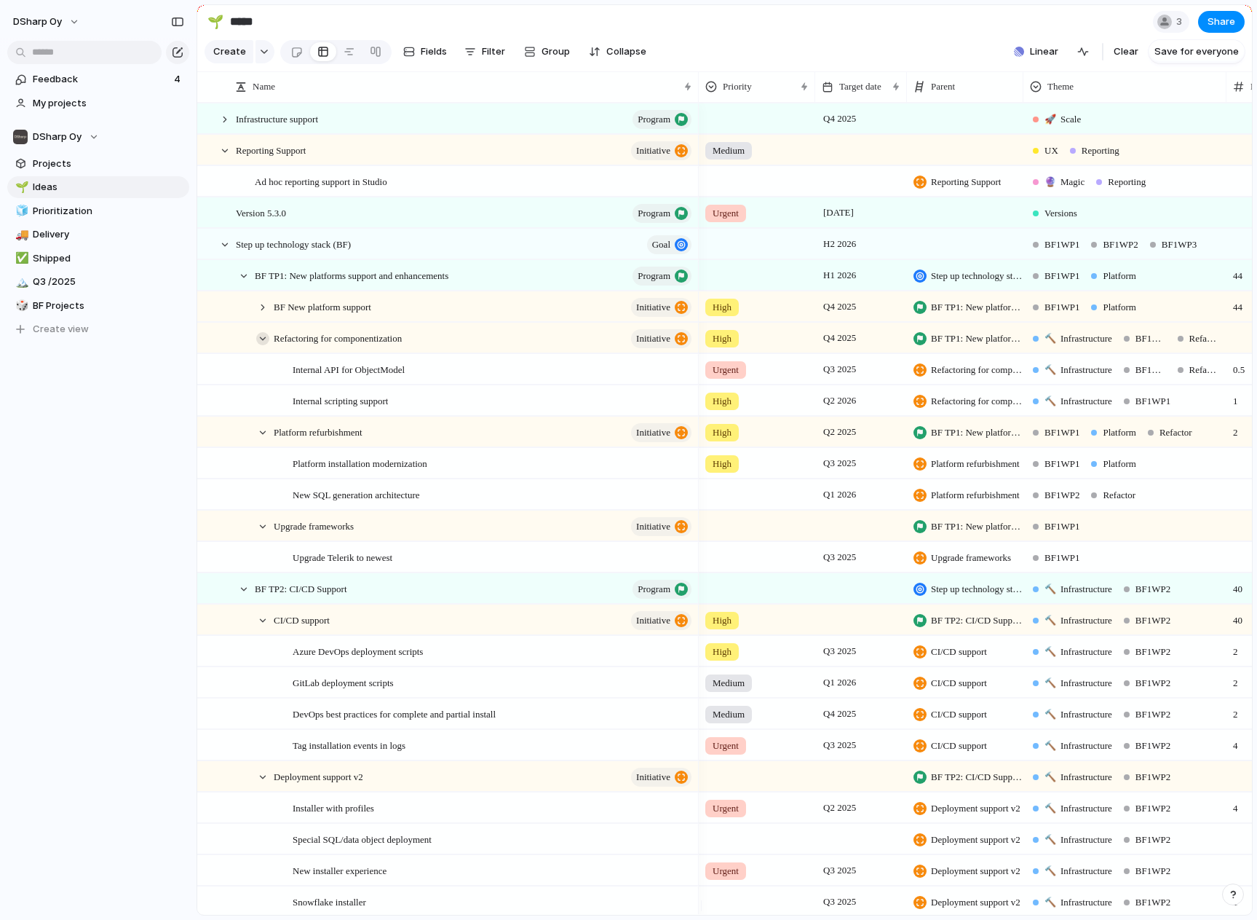
click at [258, 345] on div at bounding box center [262, 338] width 13 height 13
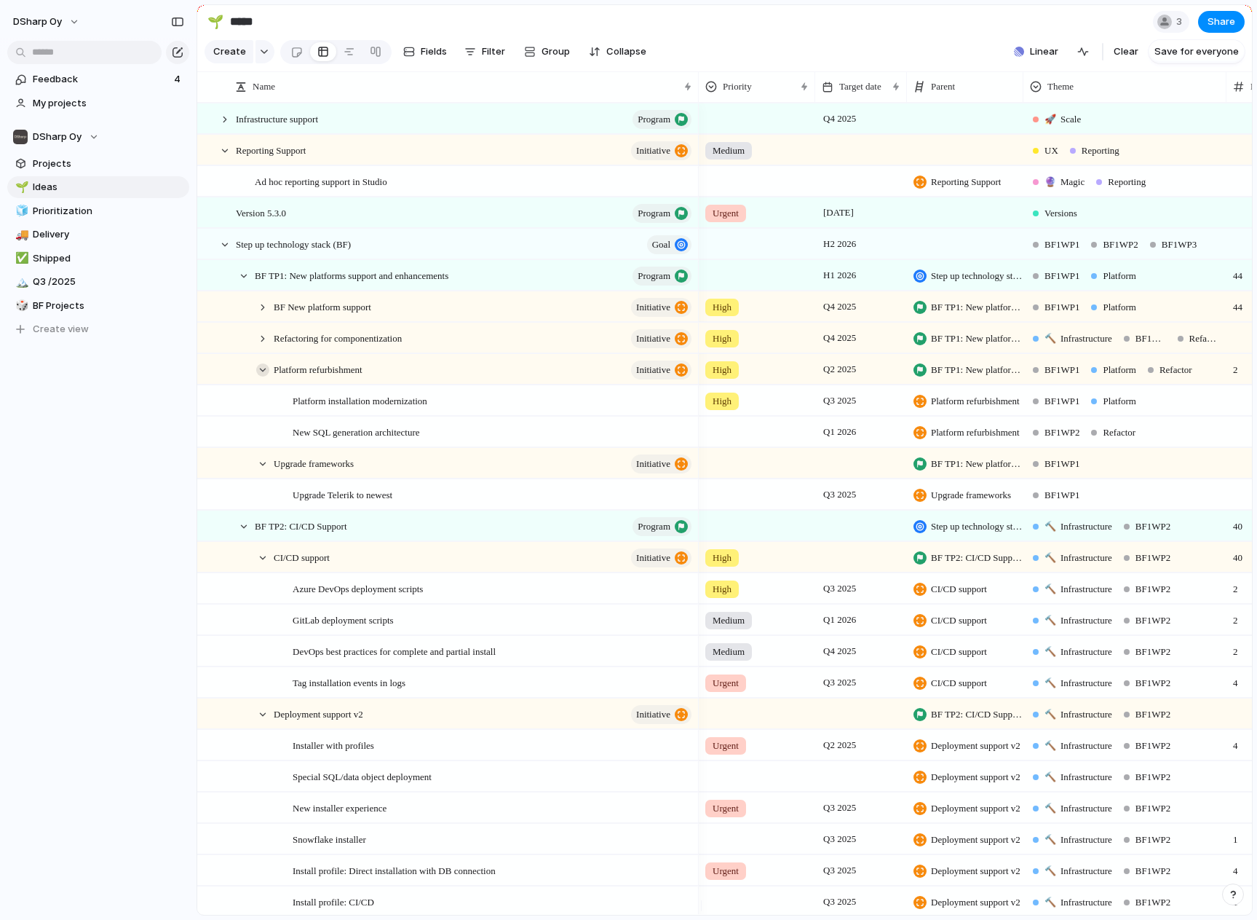
click at [261, 376] on div at bounding box center [262, 369] width 13 height 13
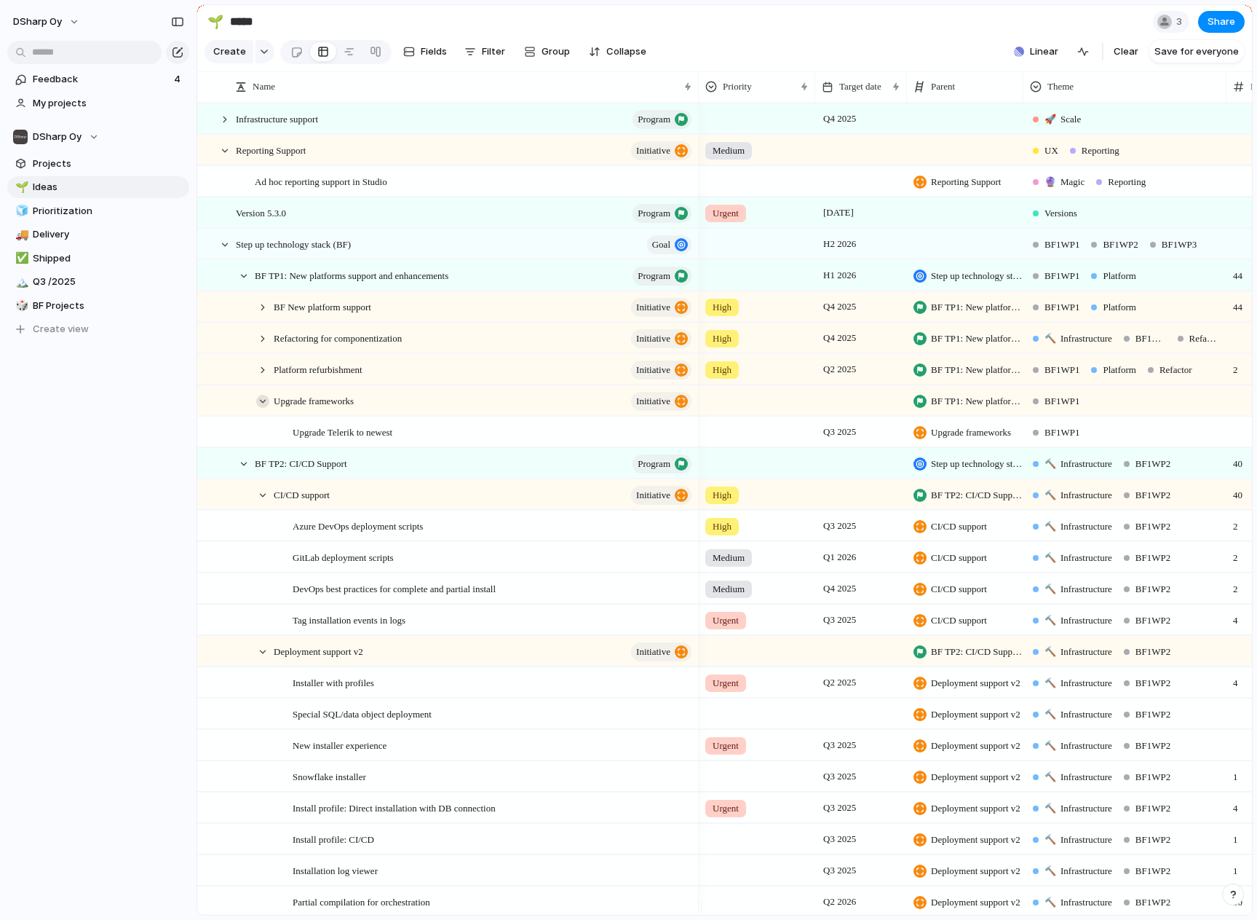
click at [260, 408] on div at bounding box center [262, 401] width 13 height 13
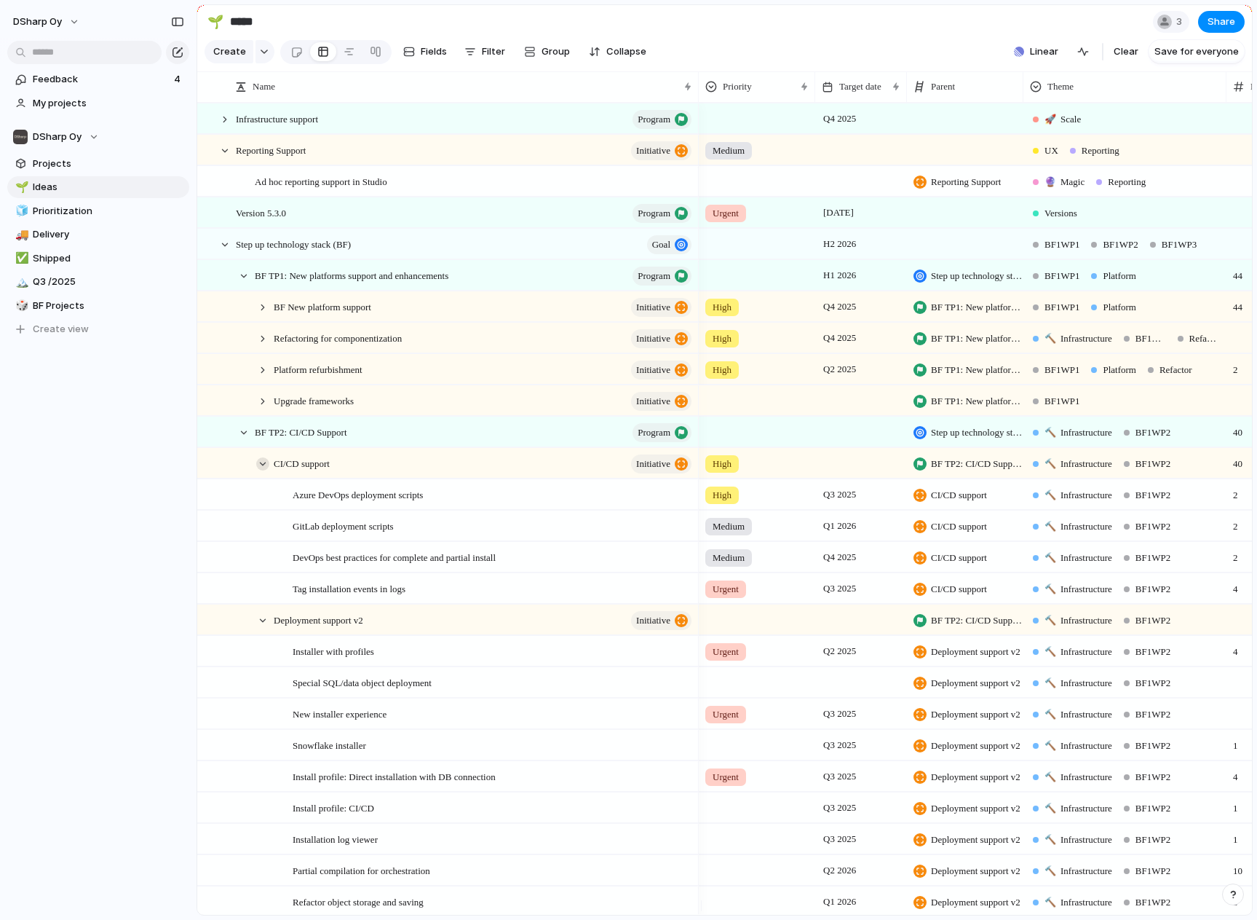
click at [261, 470] on div at bounding box center [262, 463] width 13 height 13
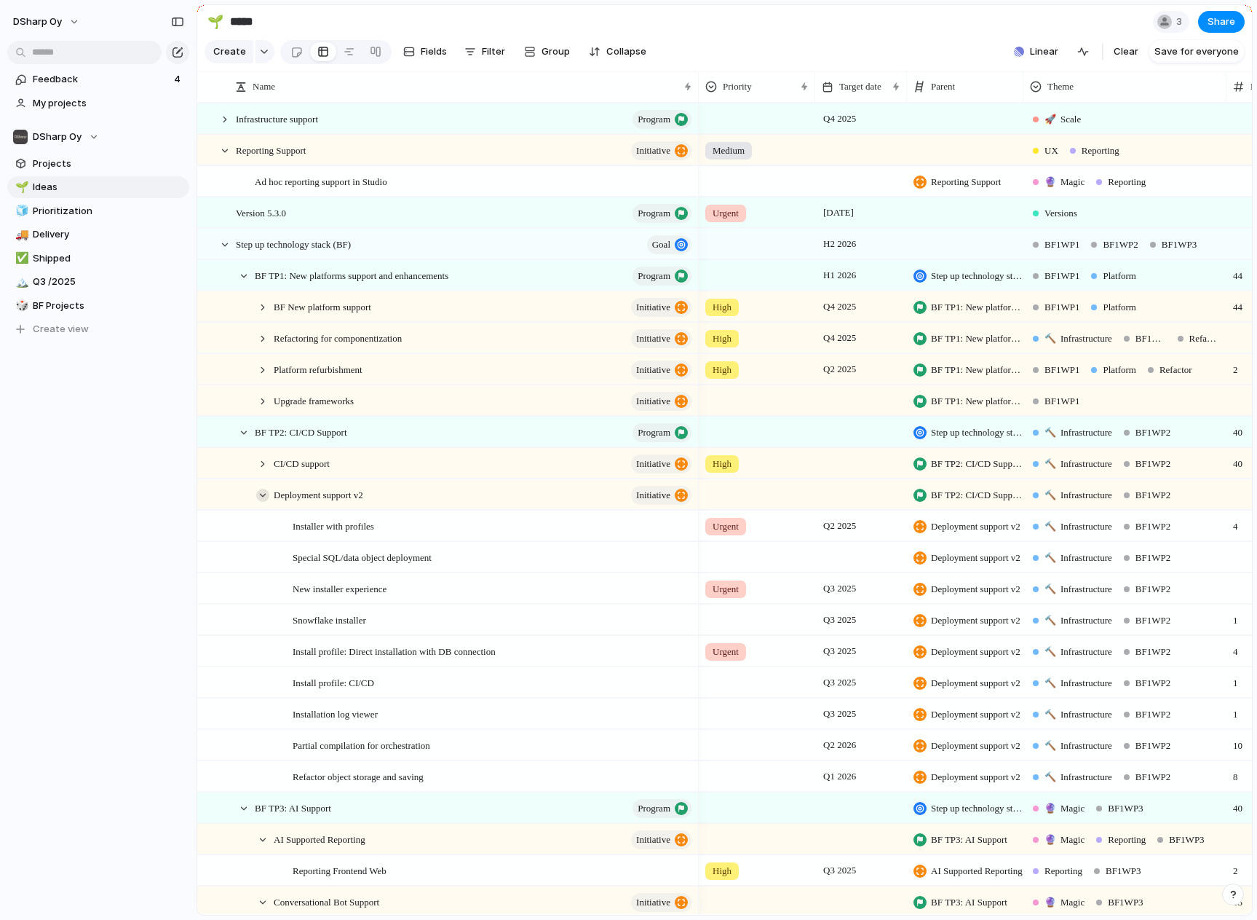
click at [261, 502] on div at bounding box center [262, 495] width 13 height 13
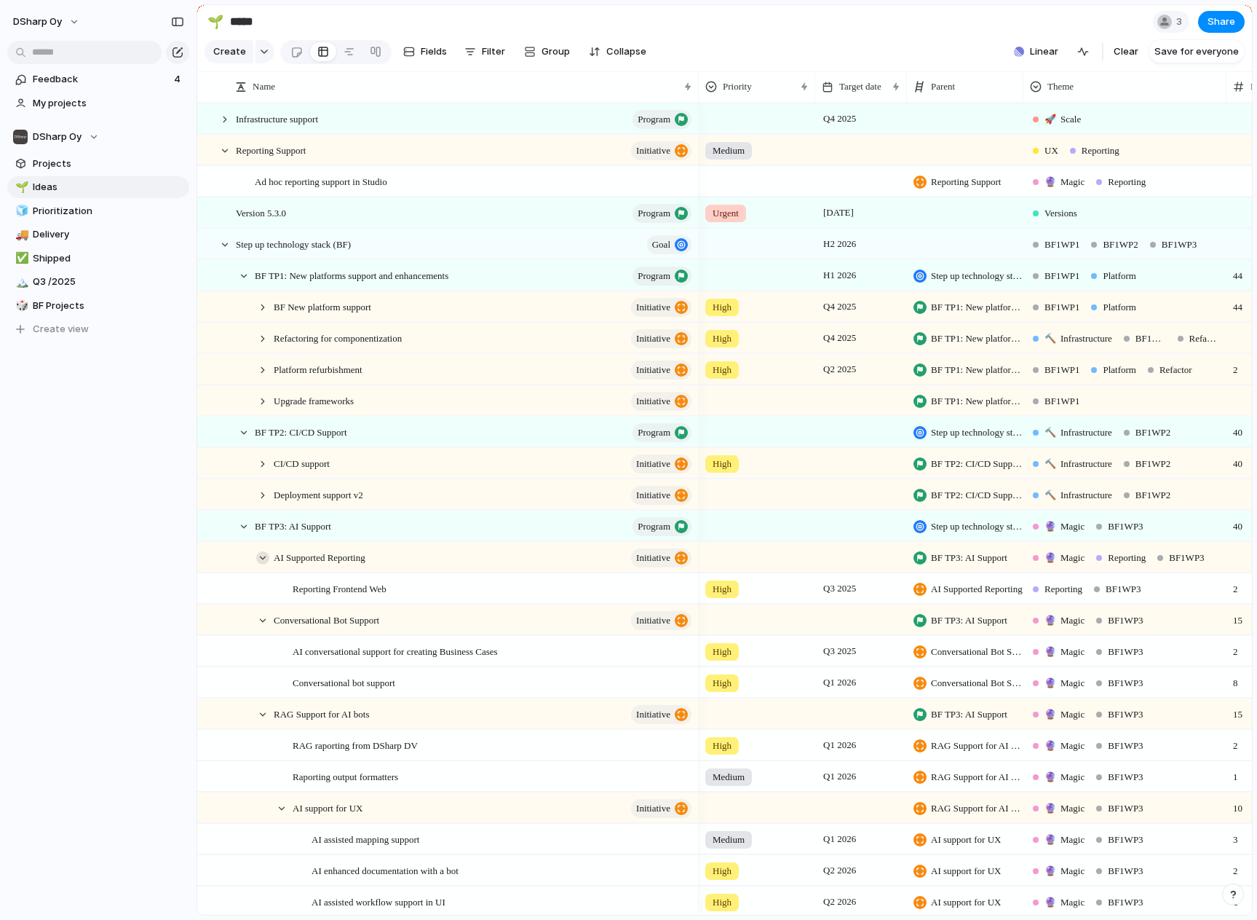
click at [261, 564] on div at bounding box center [262, 557] width 13 height 13
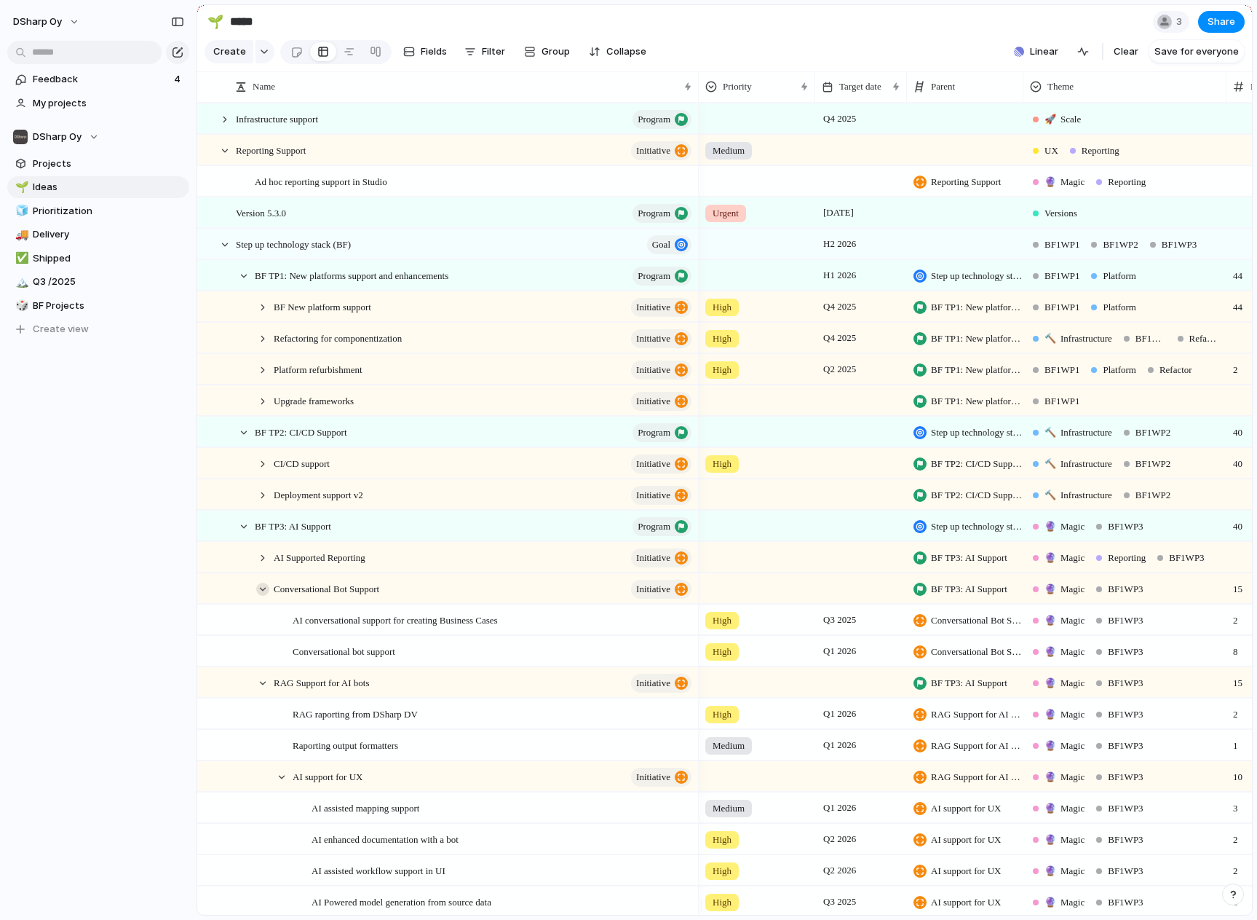
click at [264, 596] on div at bounding box center [262, 588] width 13 height 13
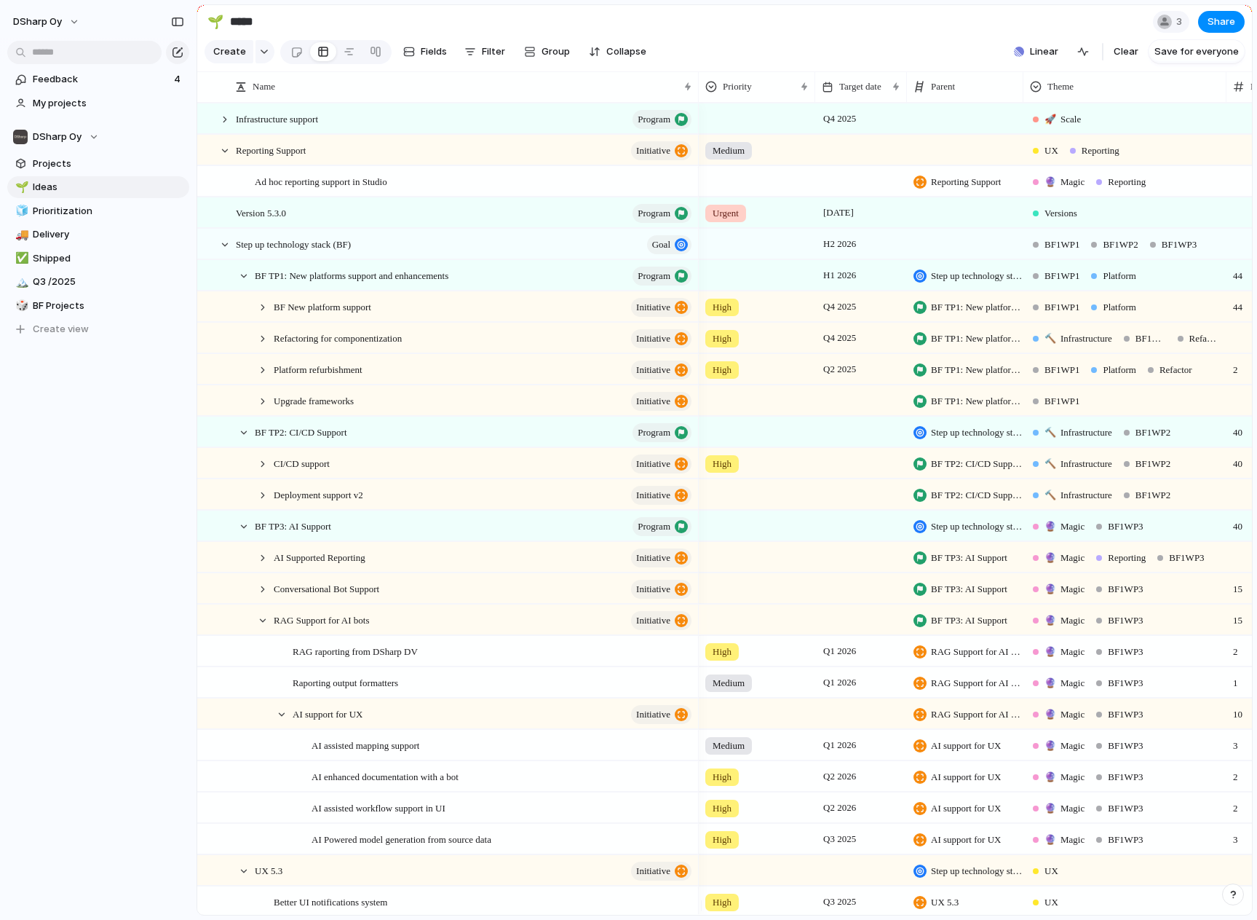
click at [256, 627] on div "RAG Support for AI bots initiative" at bounding box center [476, 620] width 443 height 30
click at [258, 627] on div at bounding box center [262, 620] width 13 height 13
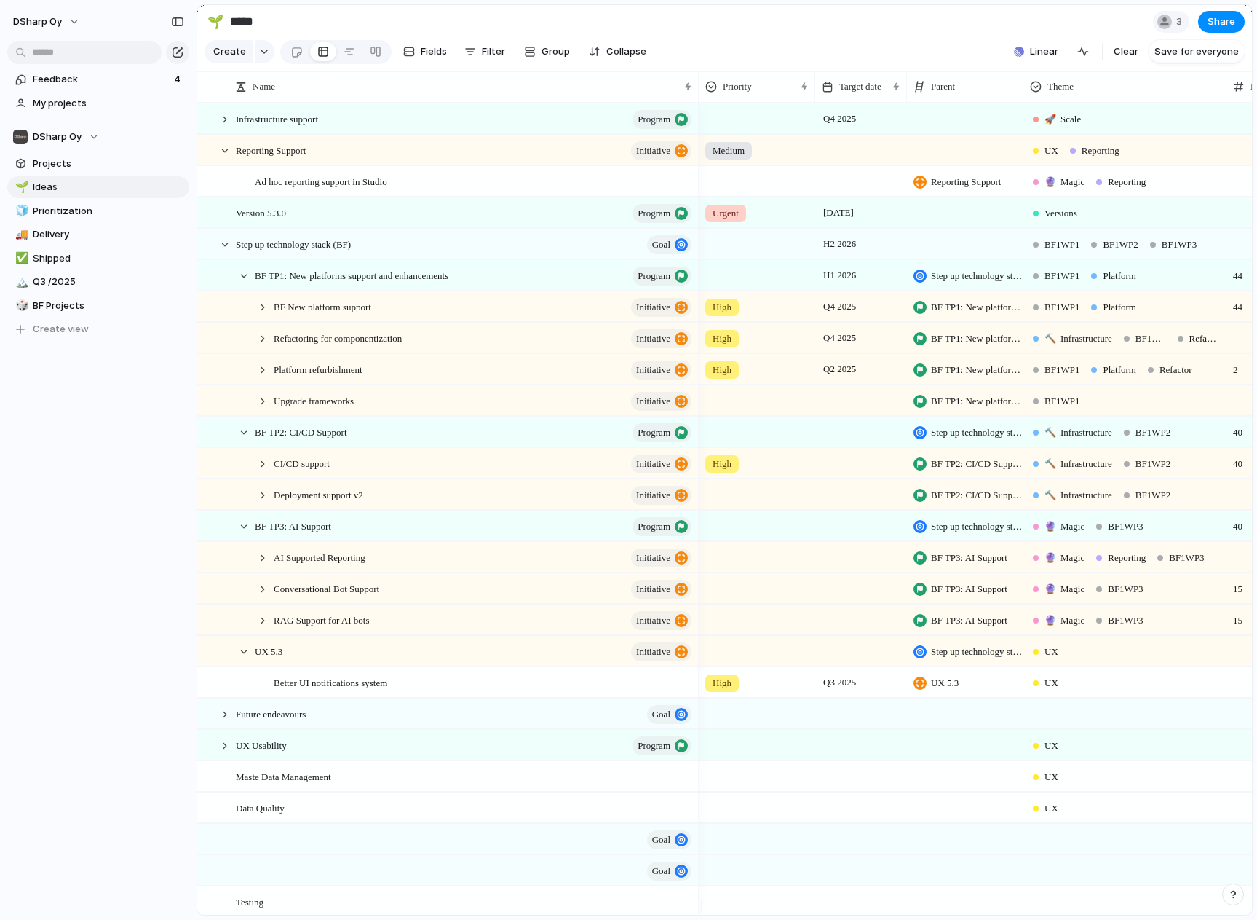
click at [256, 382] on div "Platform refurbishment initiative" at bounding box center [476, 370] width 443 height 30
click at [271, 381] on div "Platform refurbishment initiative" at bounding box center [476, 370] width 443 height 30
click at [264, 376] on div at bounding box center [262, 369] width 13 height 13
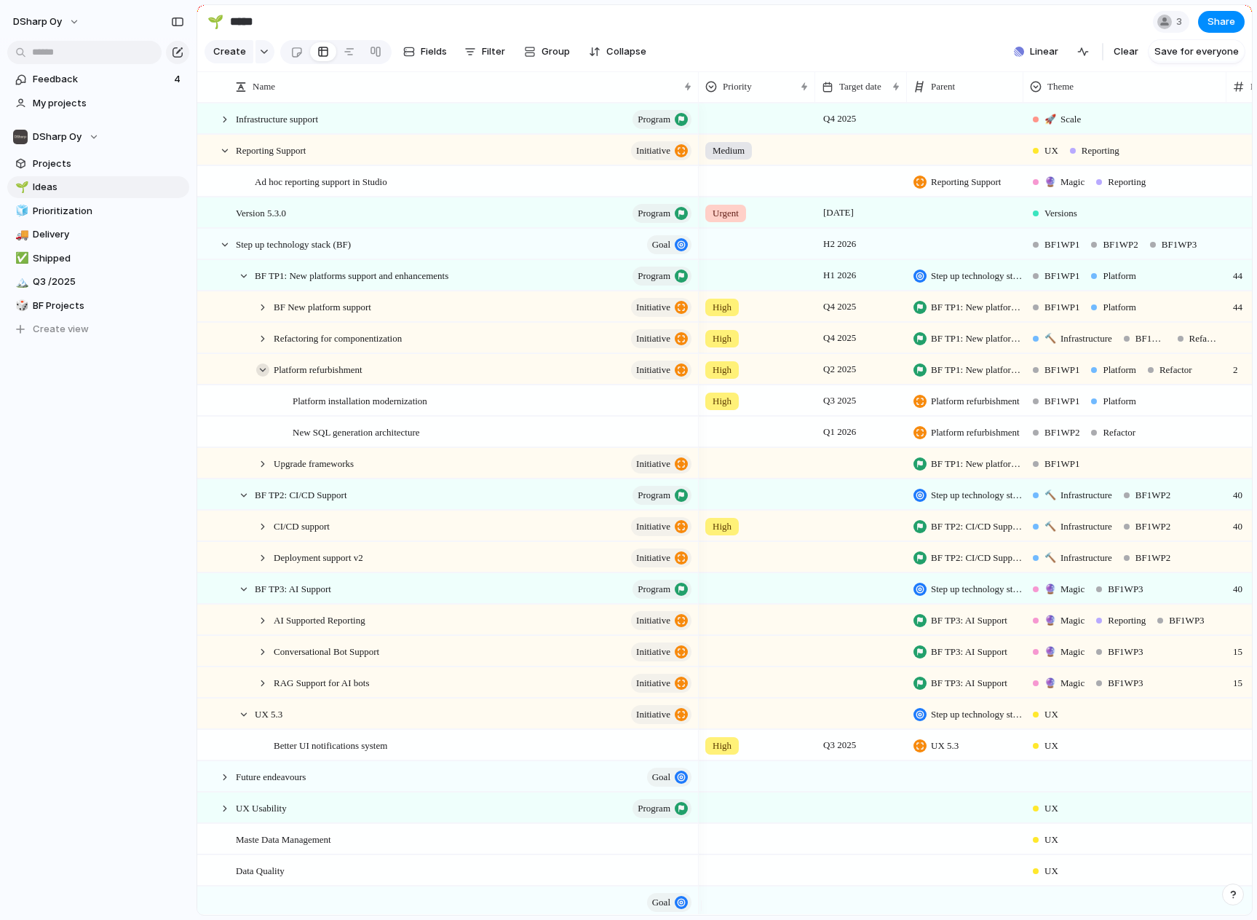
click at [261, 376] on div at bounding box center [262, 369] width 13 height 13
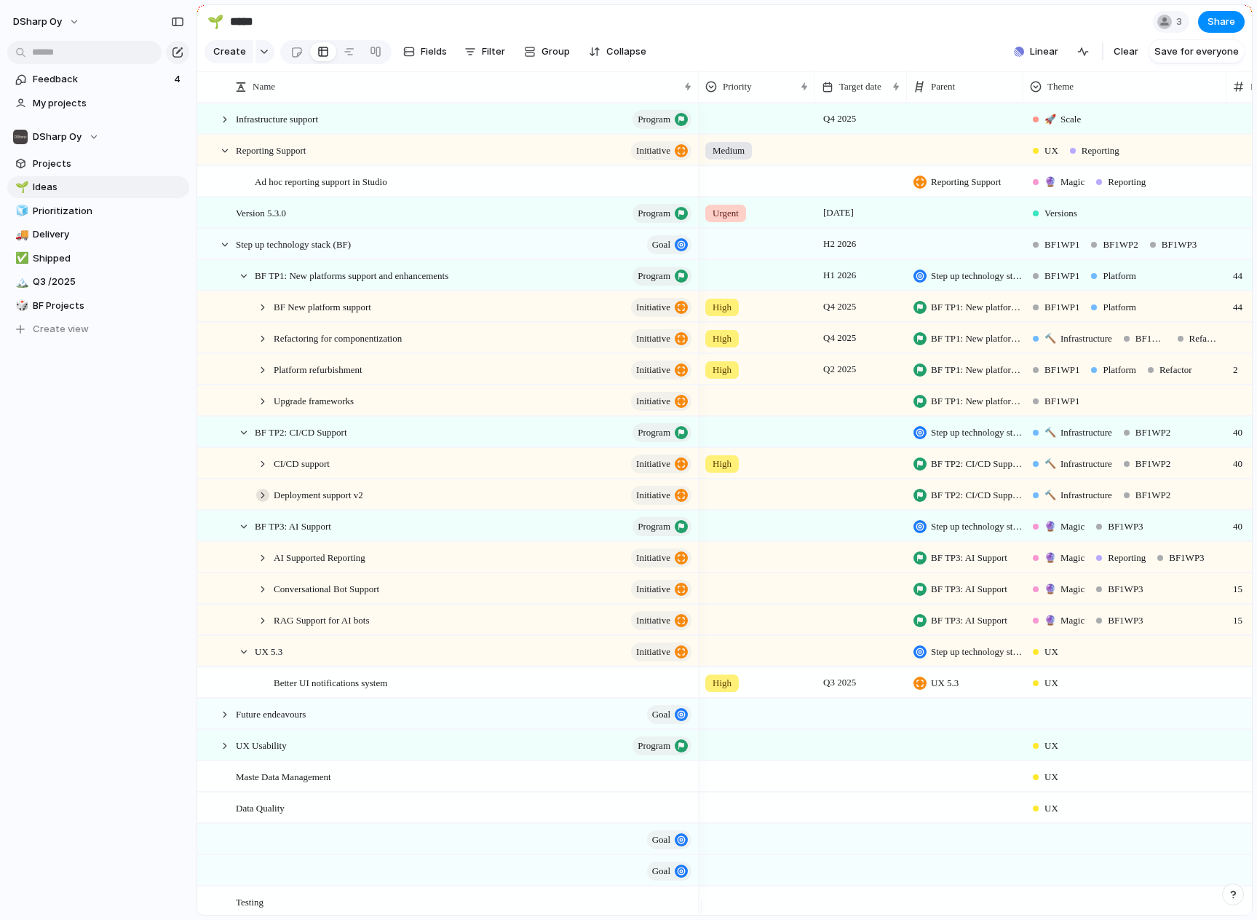
click at [260, 502] on div at bounding box center [262, 495] width 13 height 13
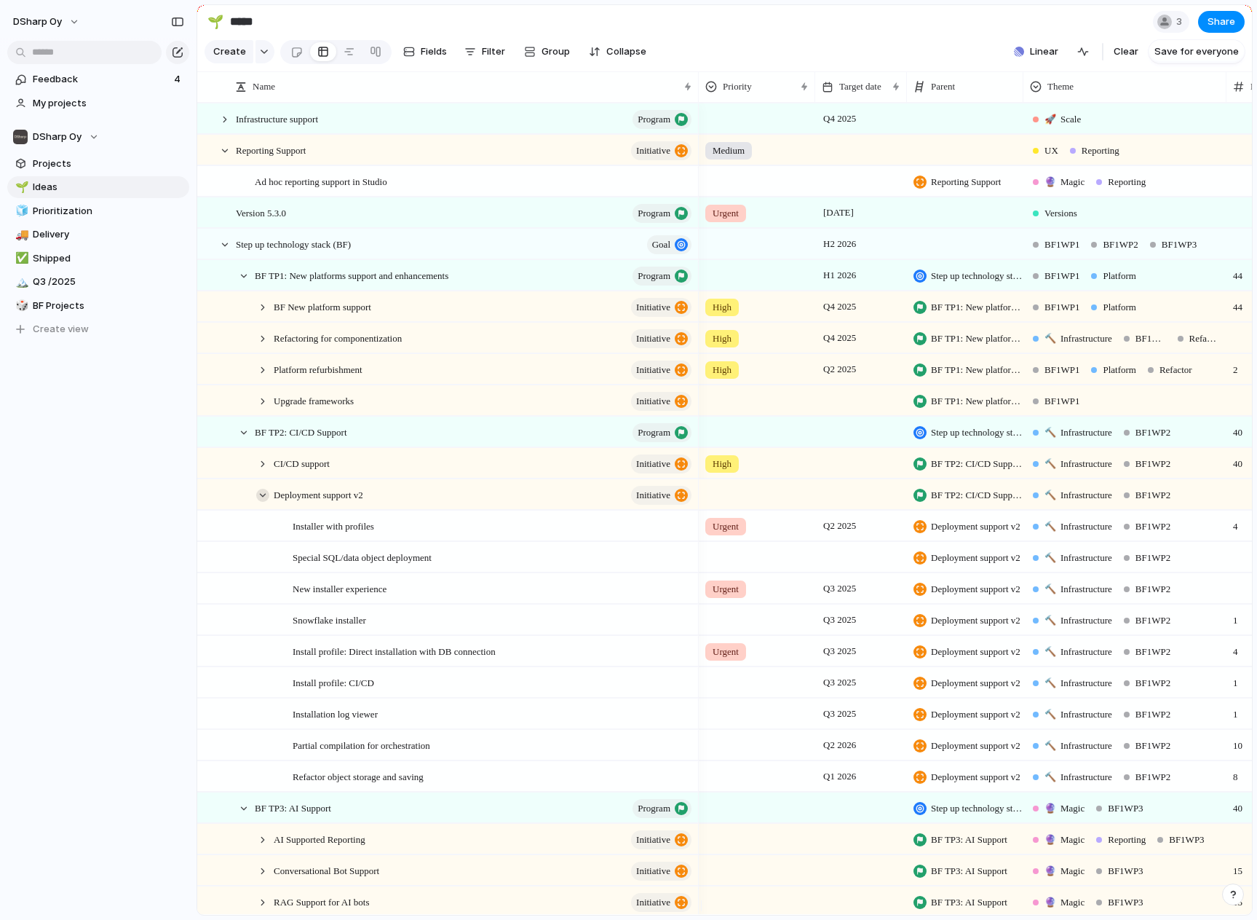
click at [262, 502] on div at bounding box center [262, 495] width 13 height 13
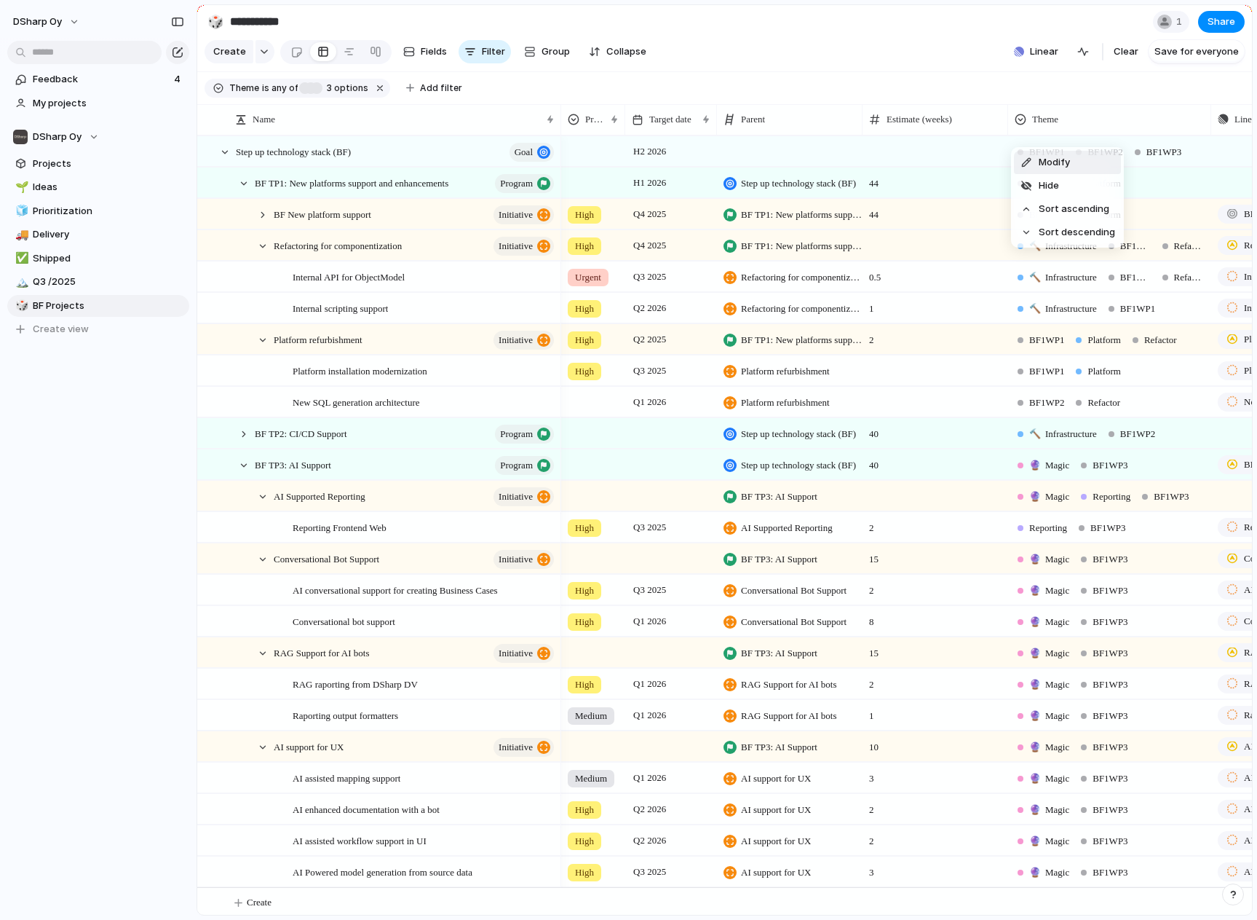
click at [1053, 159] on span "Modify" at bounding box center [1054, 162] width 31 height 15
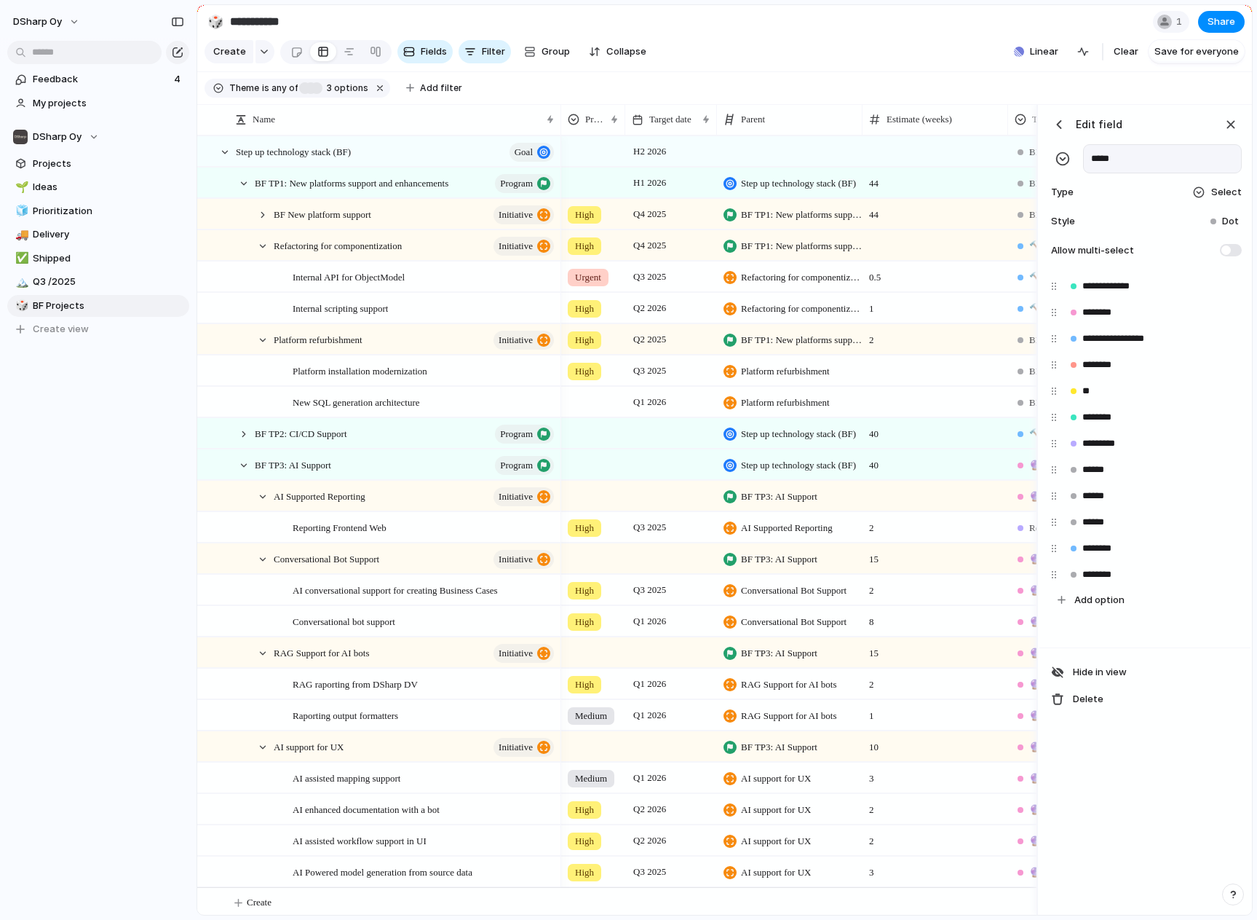
click at [1065, 132] on div "button" at bounding box center [1059, 124] width 15 height 15
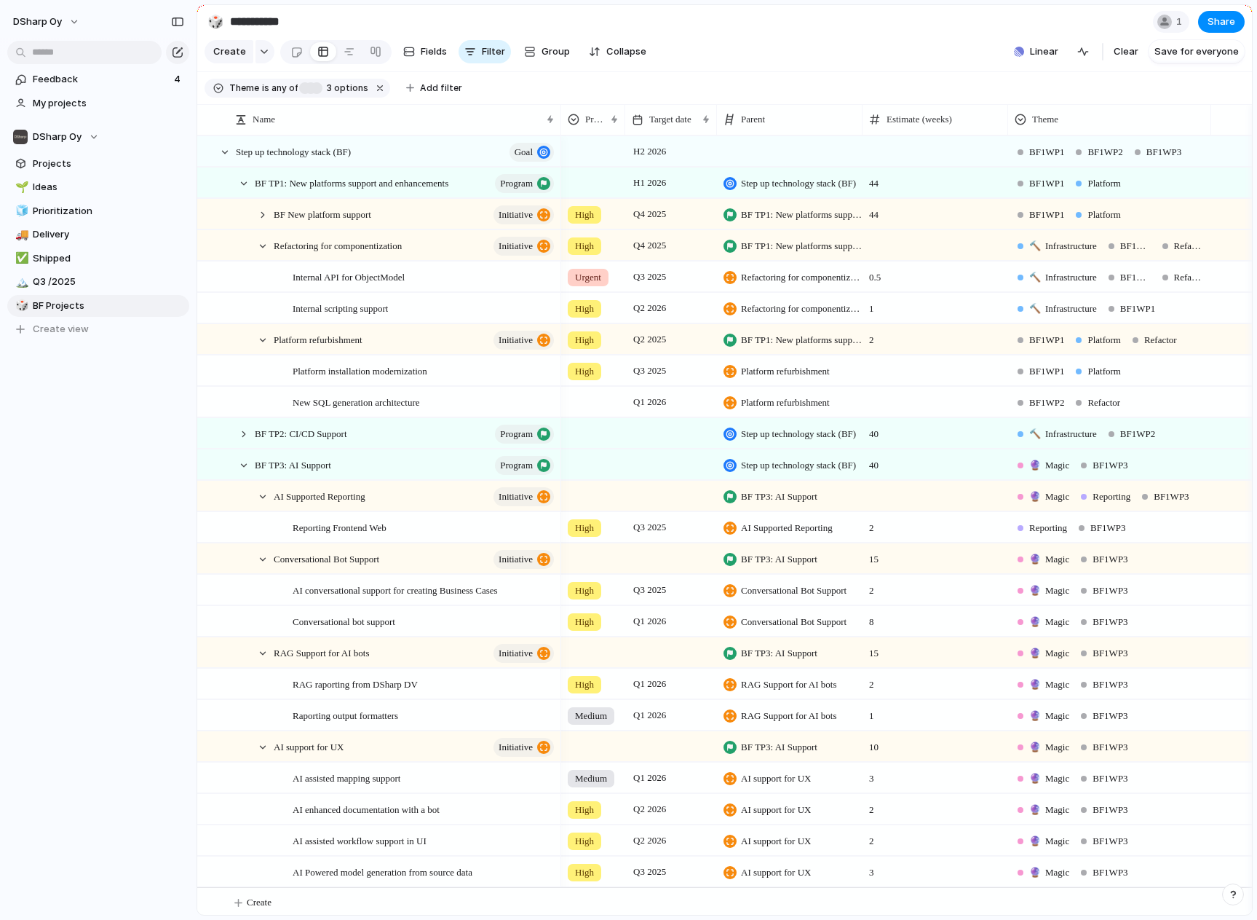
click at [983, 72] on section "Create Fields Filter Group Zoom Collapse Linear Clear Save for everyone" at bounding box center [724, 54] width 1055 height 35
click at [1149, 192] on div "BF1WP1 Platform" at bounding box center [1110, 180] width 202 height 24
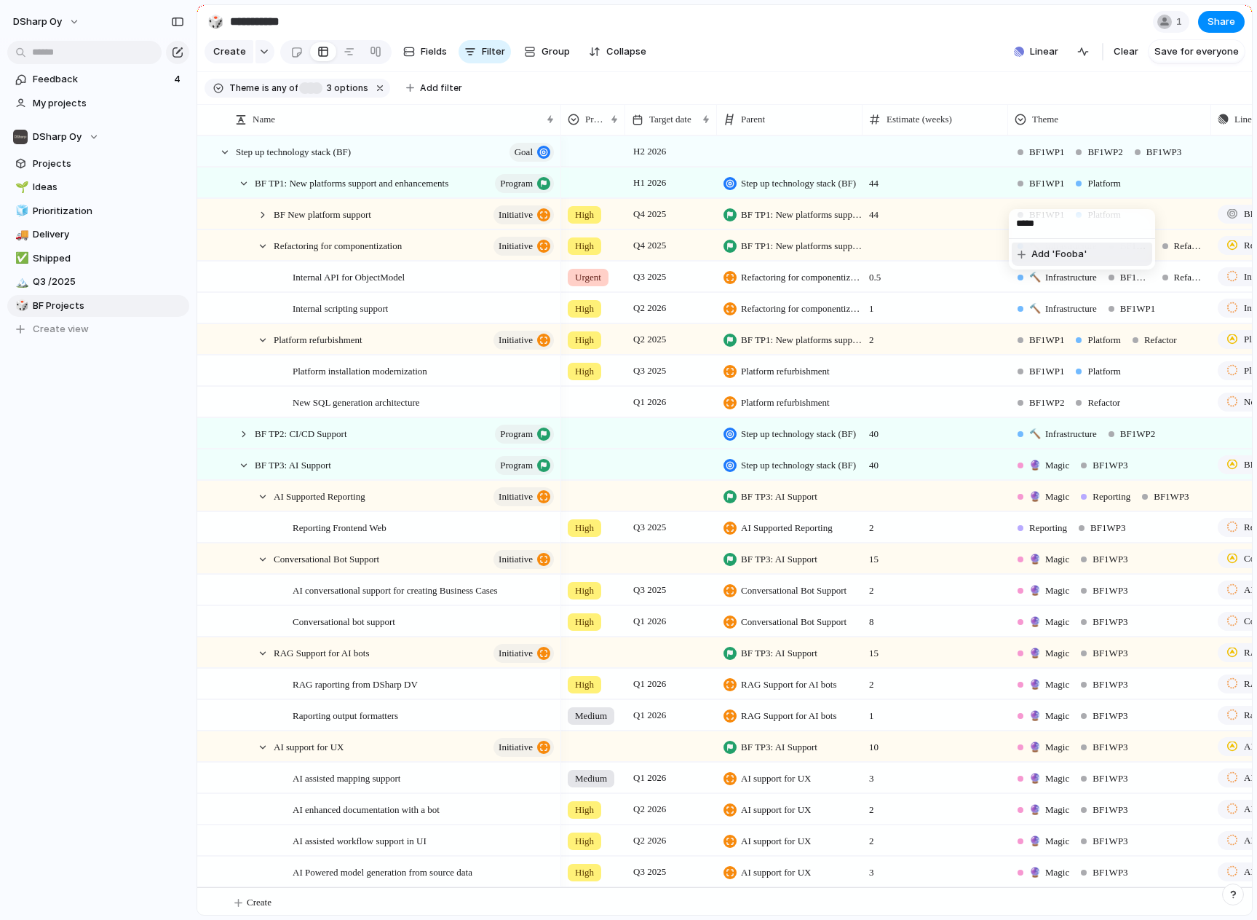
type input "******"
click at [82, 308] on span "BF Projects" at bounding box center [108, 306] width 151 height 15
